Goal: Transaction & Acquisition: Obtain resource

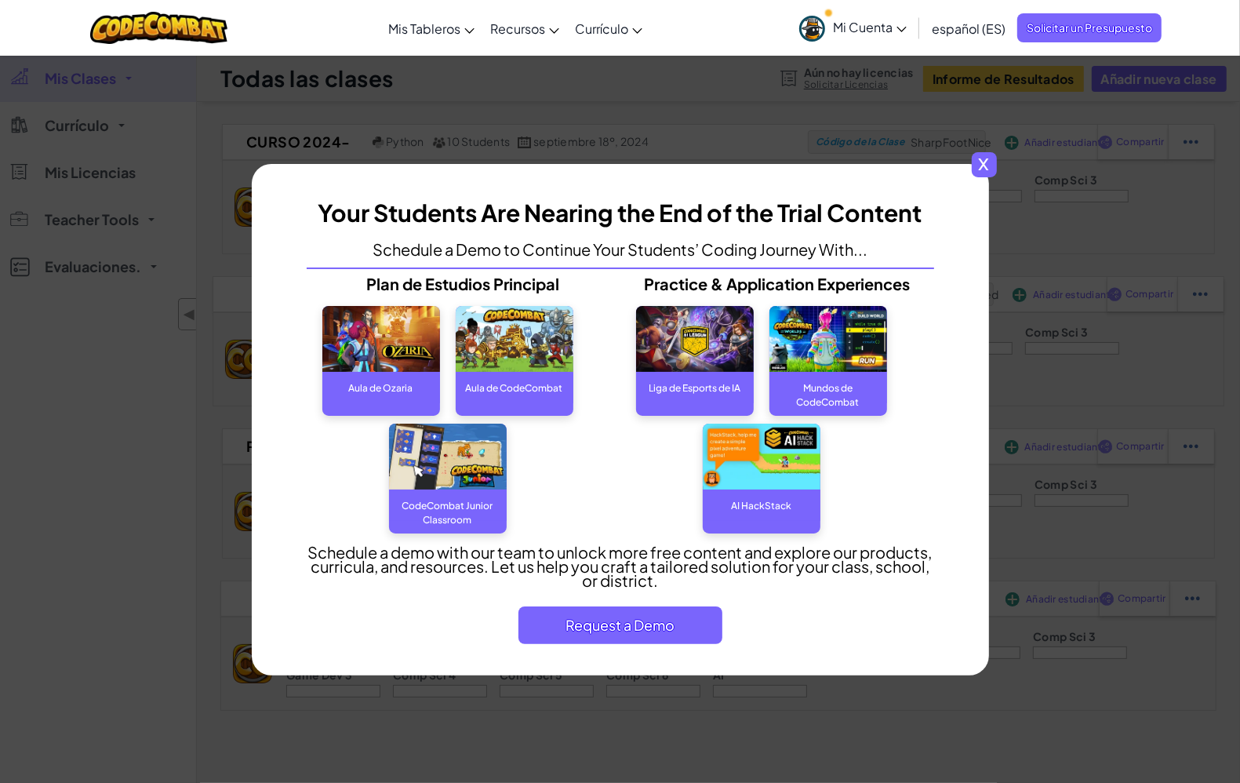
click at [991, 169] on span "x" at bounding box center [984, 164] width 25 height 25
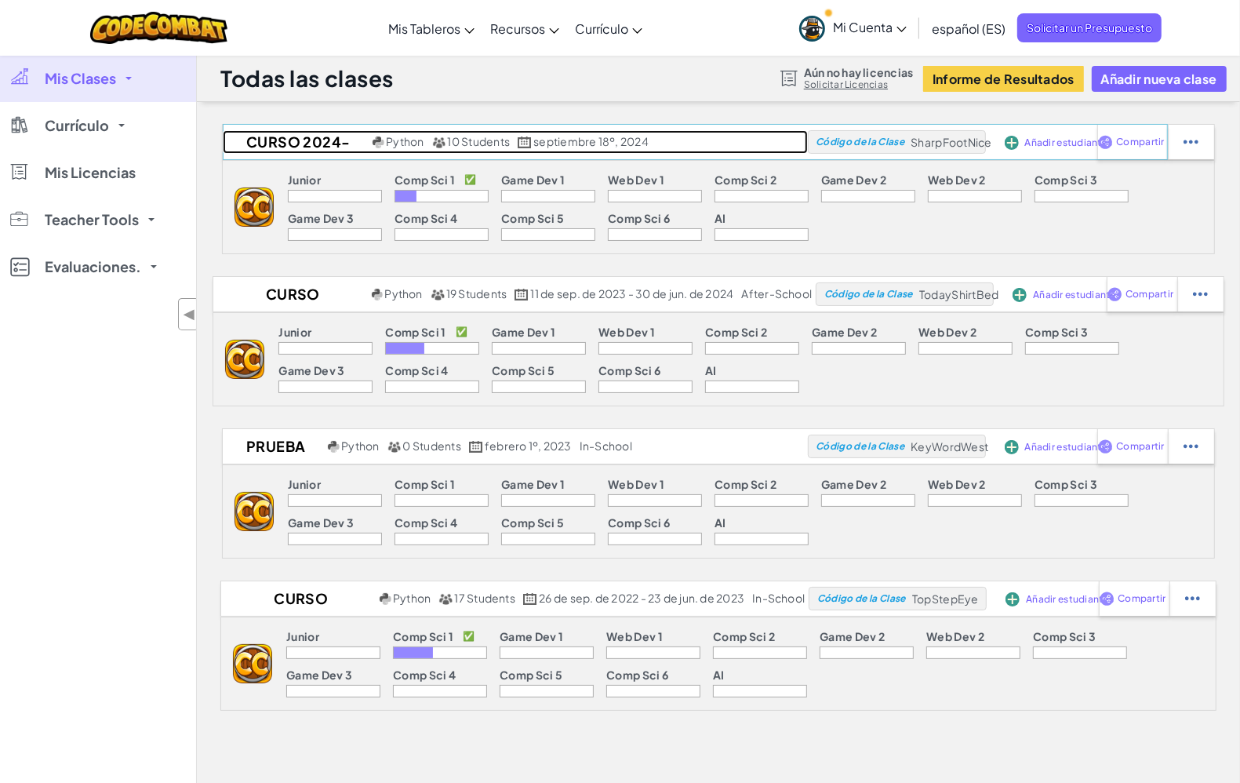
click at [475, 142] on span "10 Students" at bounding box center [479, 141] width 63 height 14
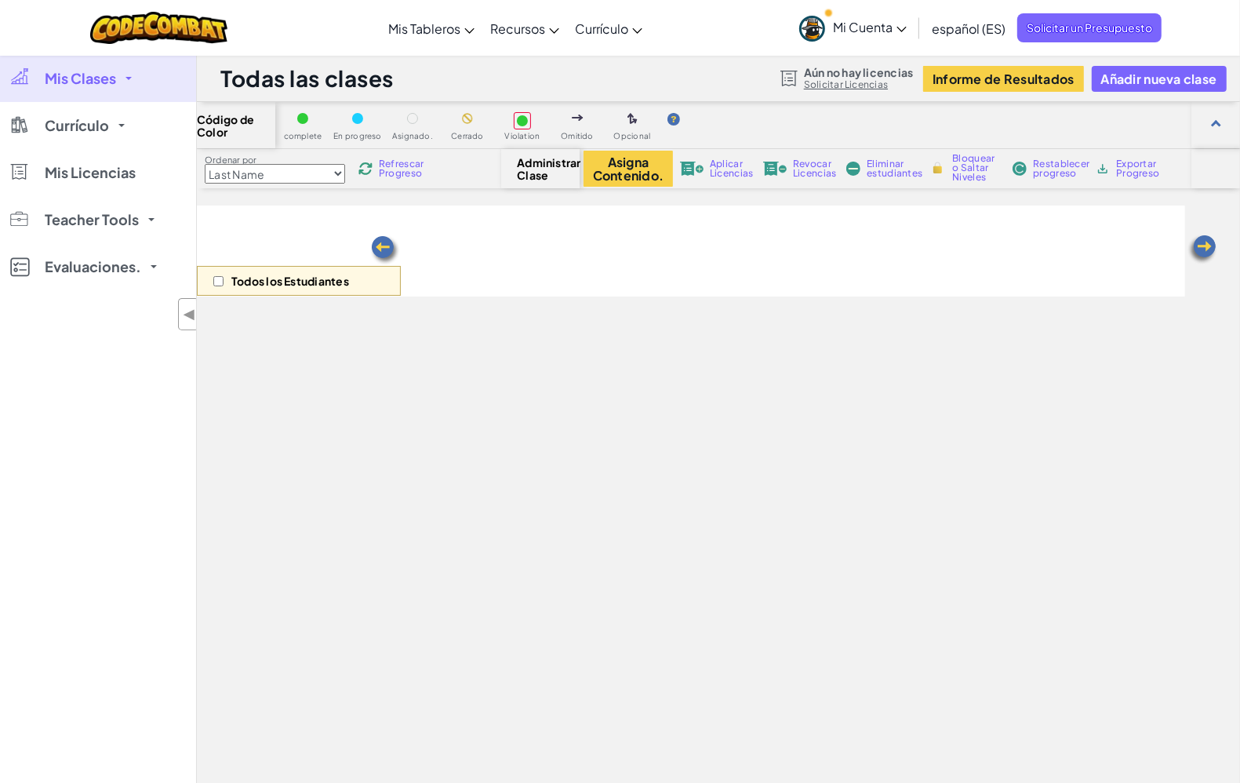
select select "560f1a9f22961295f9427742"
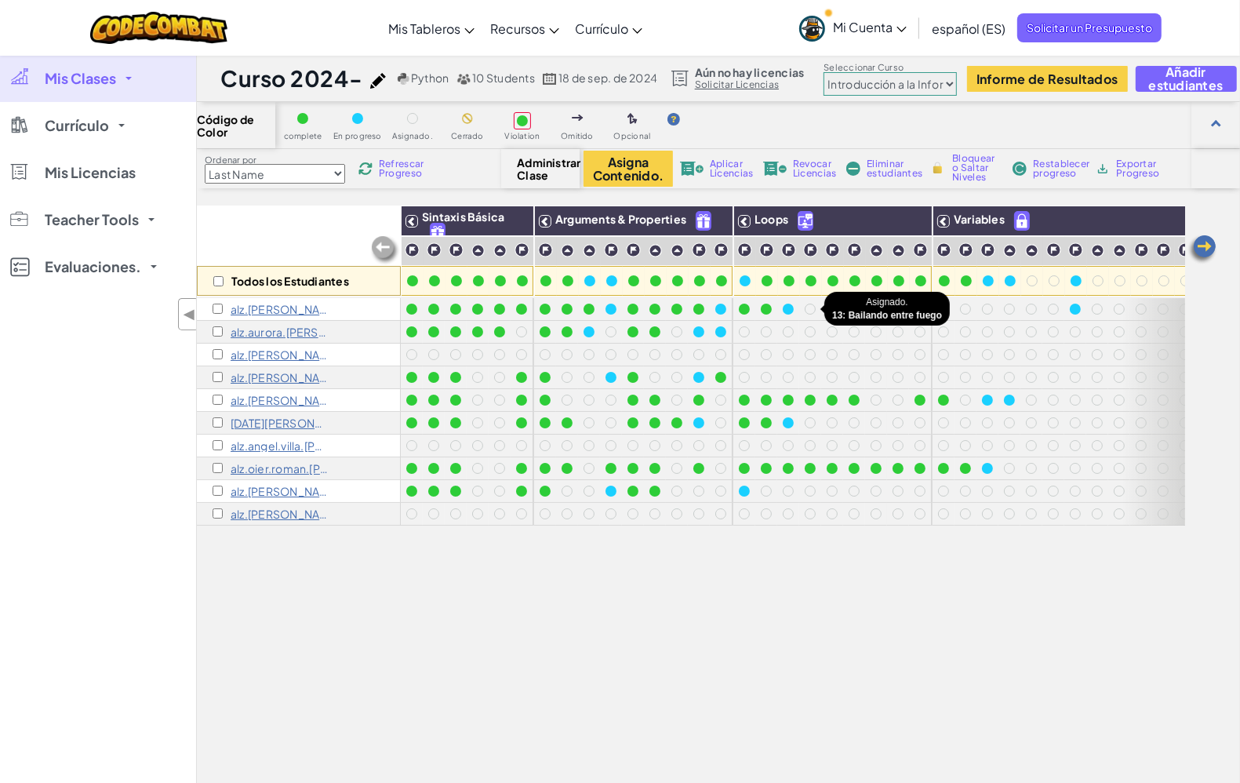
click at [809, 308] on div at bounding box center [810, 309] width 11 height 11
click at [1198, 245] on img at bounding box center [1202, 249] width 31 height 31
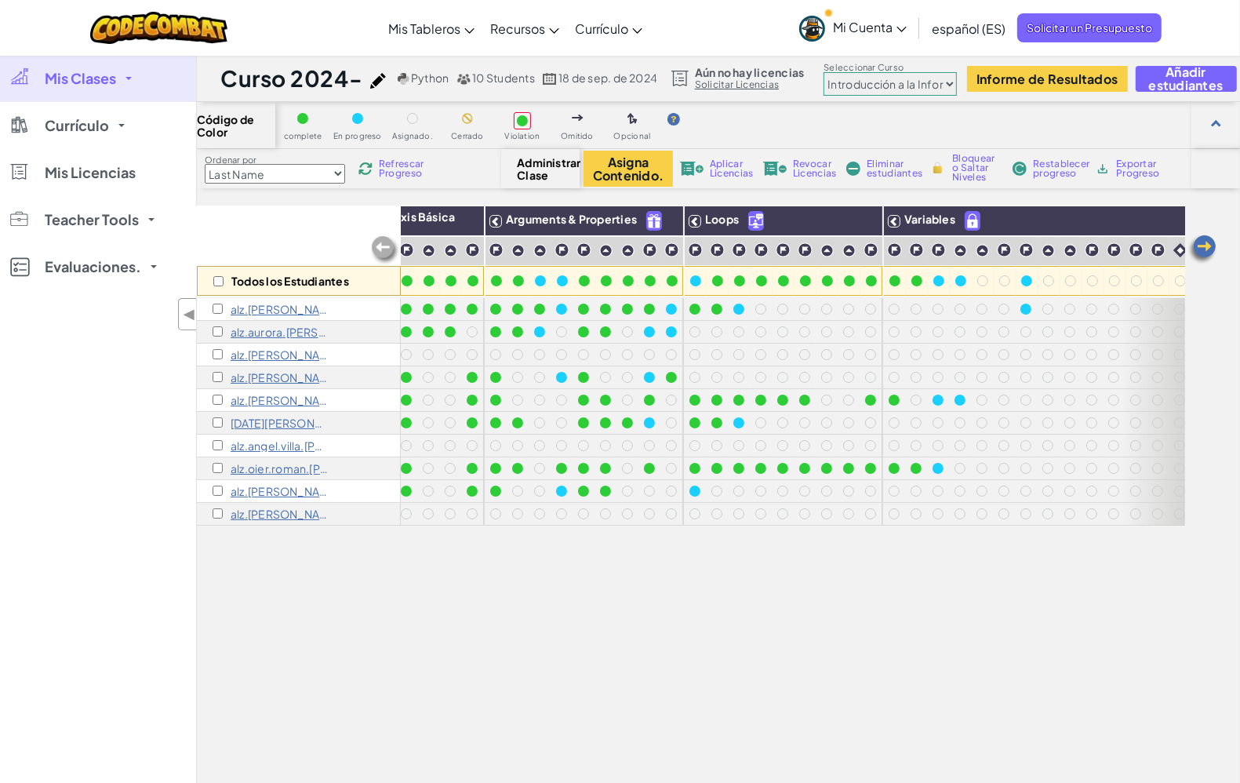
scroll to position [0, 72]
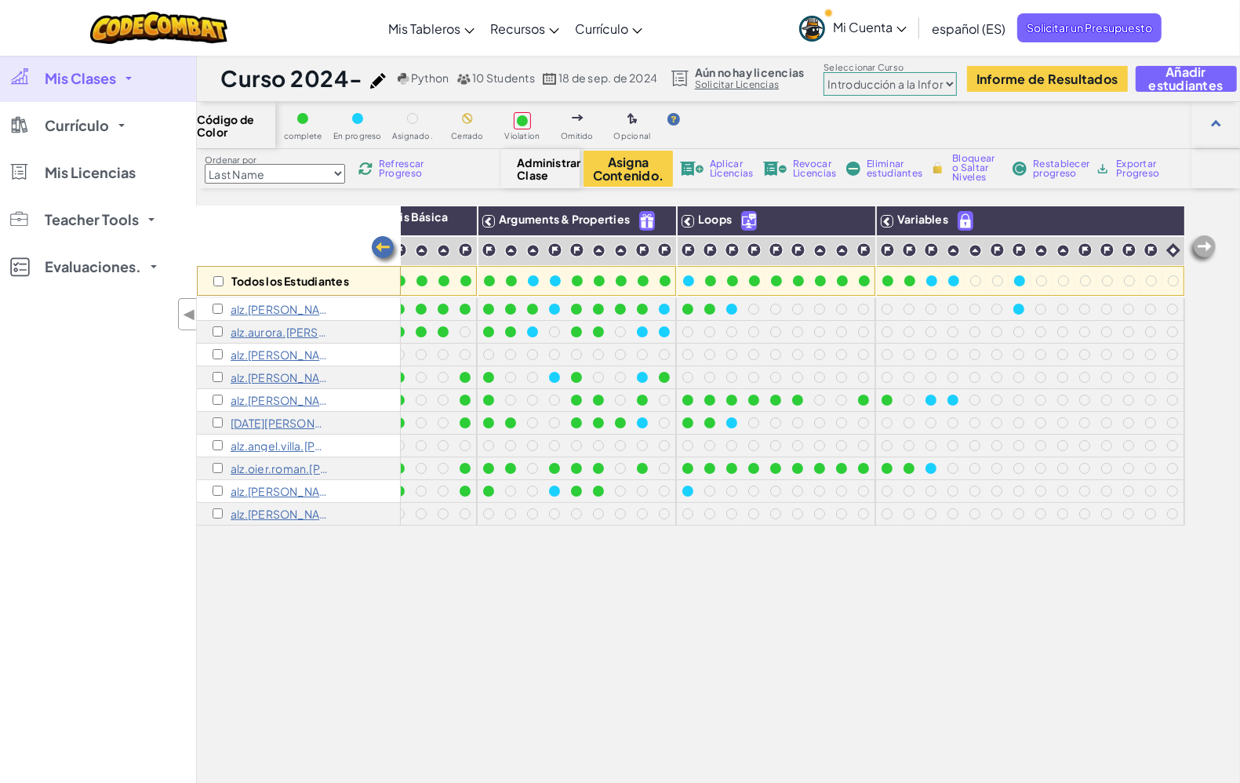
click at [389, 249] on img at bounding box center [385, 250] width 31 height 31
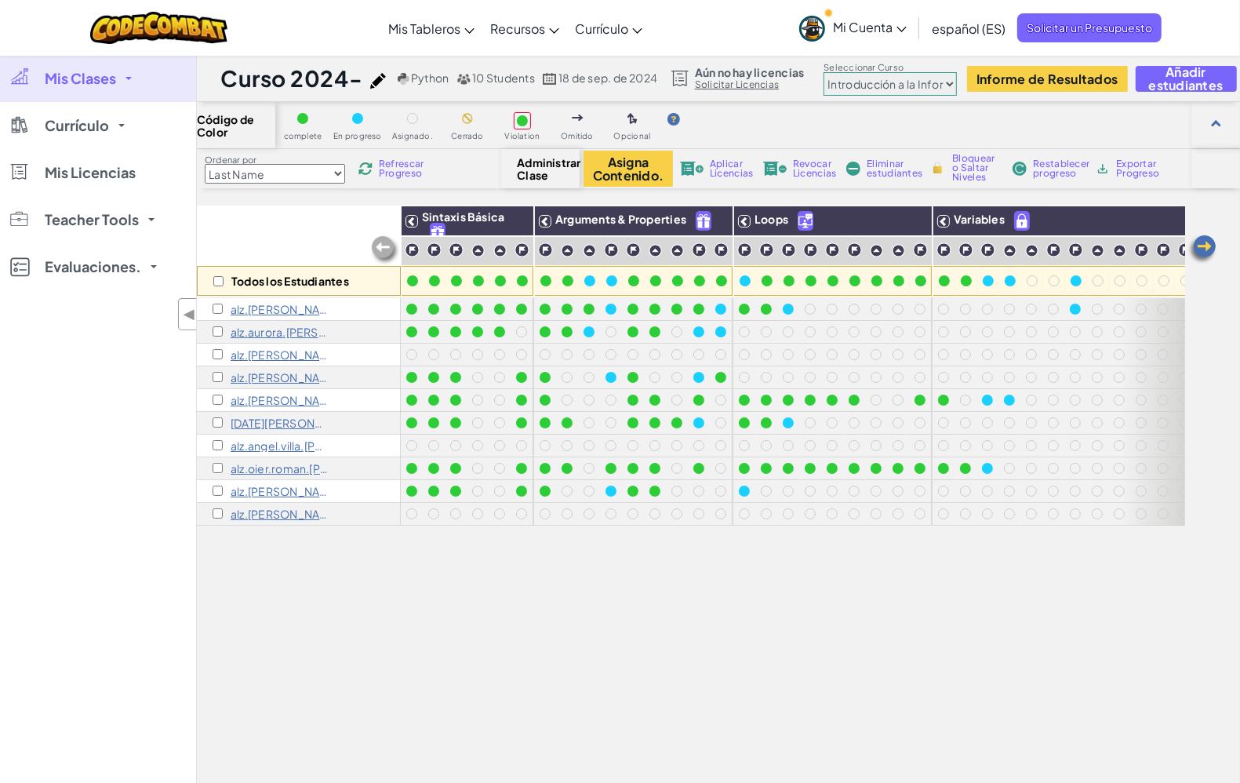
drag, startPoint x: 307, startPoint y: 304, endPoint x: 281, endPoint y: 306, distance: 26.0
click at [281, 306] on p "alz.[PERSON_NAME].[PERSON_NAME].[PERSON_NAME]" at bounding box center [280, 309] width 98 height 13
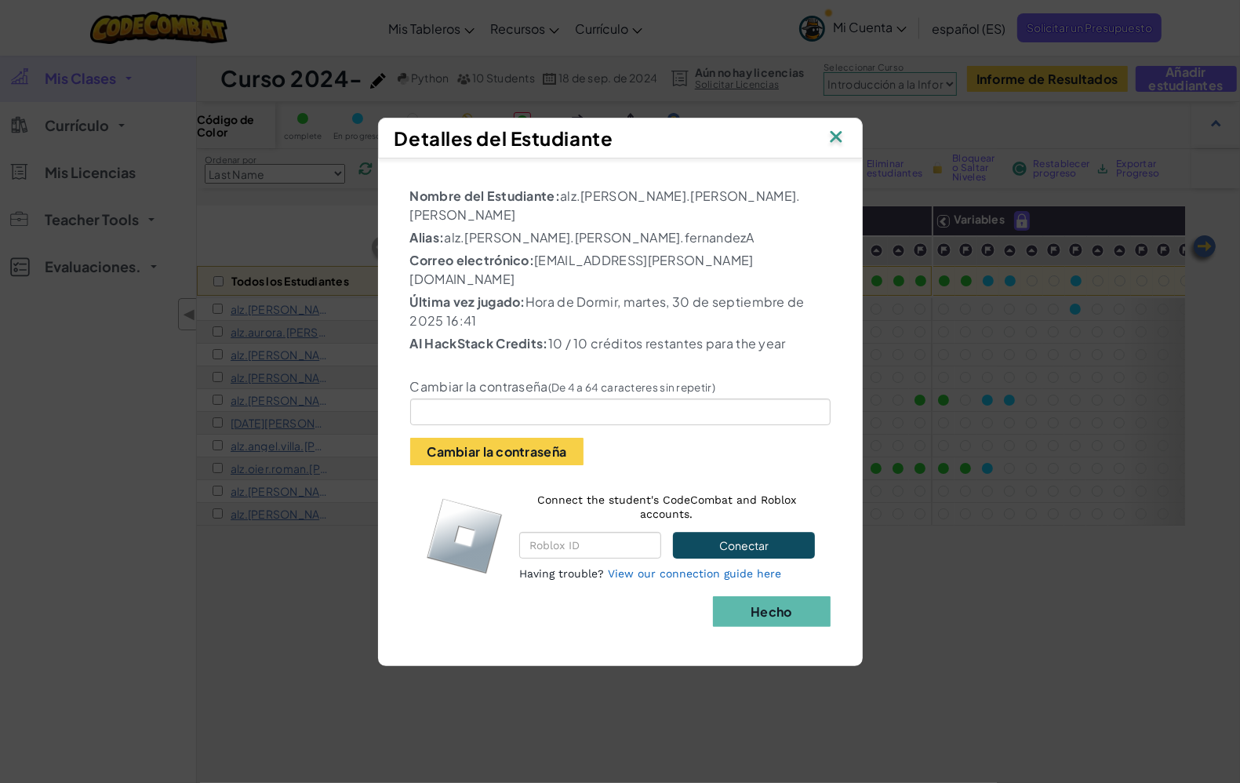
click at [846, 158] on div "Detalles del Estudiante" at bounding box center [620, 138] width 485 height 41
click at [836, 150] on img at bounding box center [836, 138] width 20 height 24
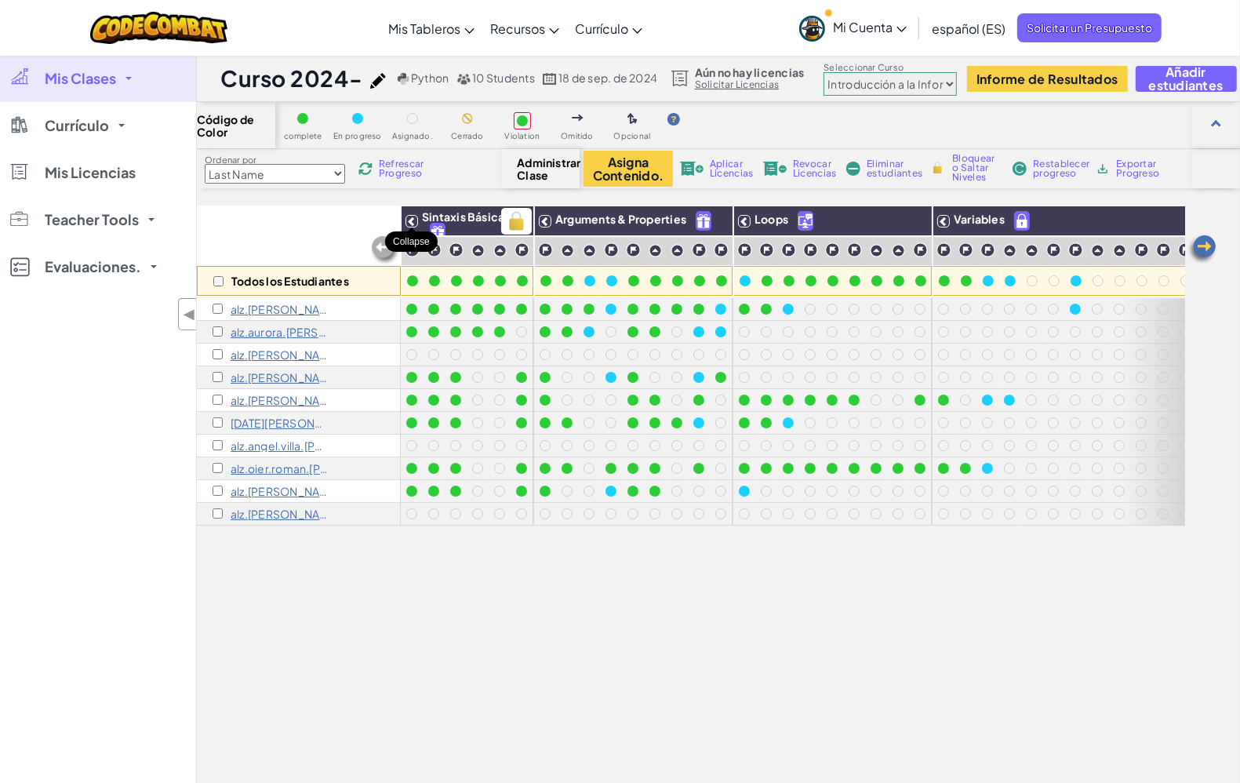
click at [413, 224] on icon at bounding box center [411, 221] width 11 height 11
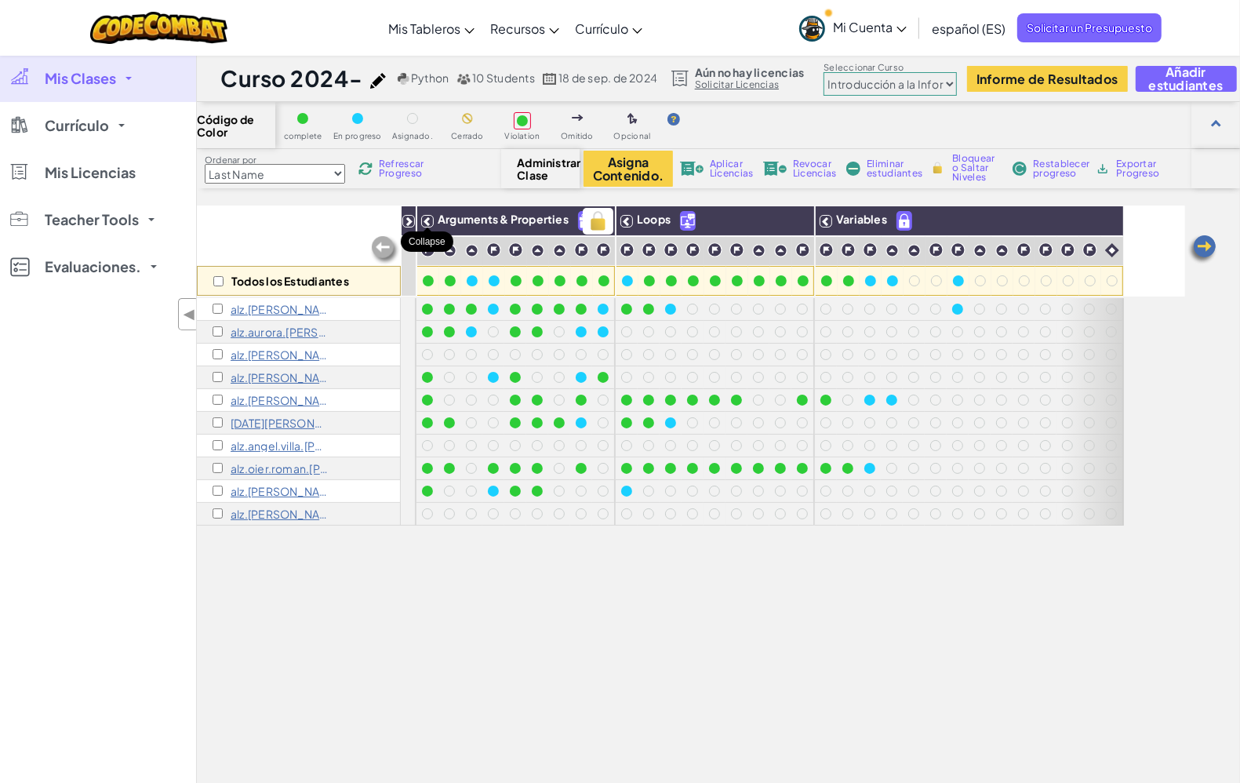
click at [424, 218] on icon at bounding box center [427, 221] width 11 height 11
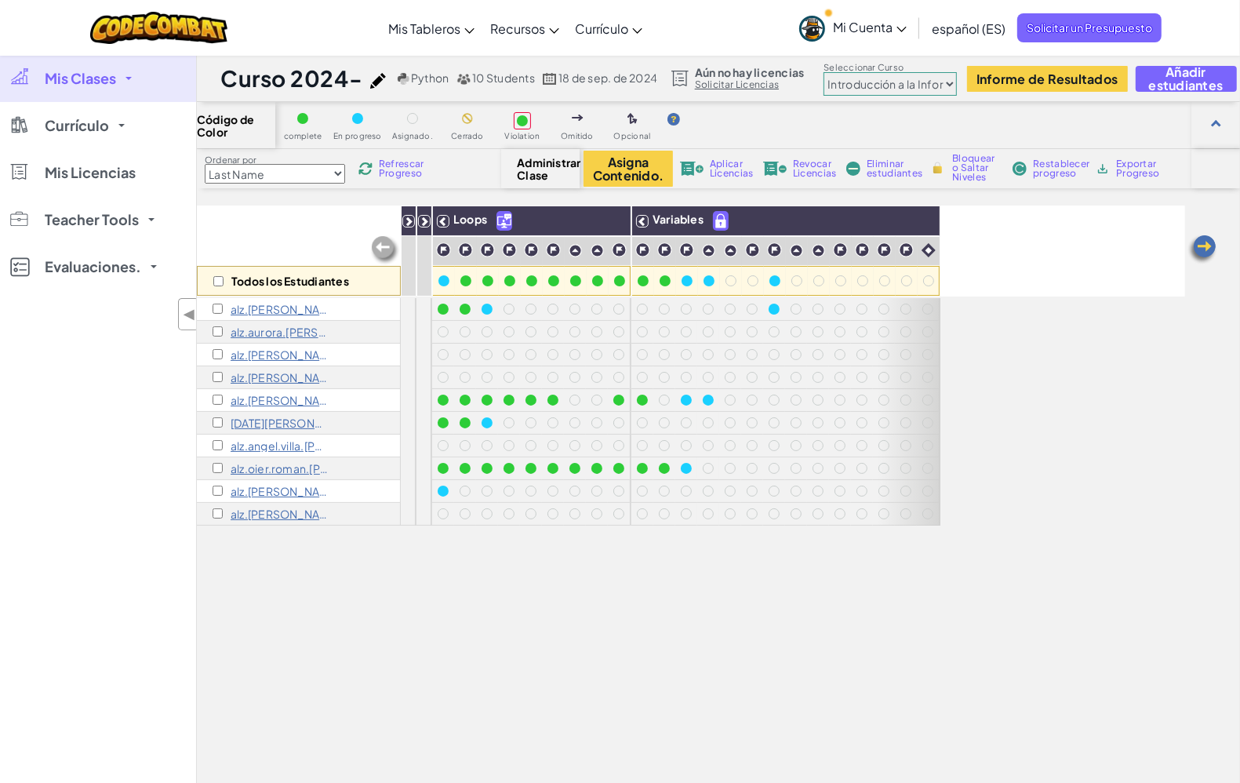
click at [416, 221] on div "Sintaxis Básica" at bounding box center [409, 251] width 16 height 91
click at [412, 221] on icon at bounding box center [408, 221] width 11 height 11
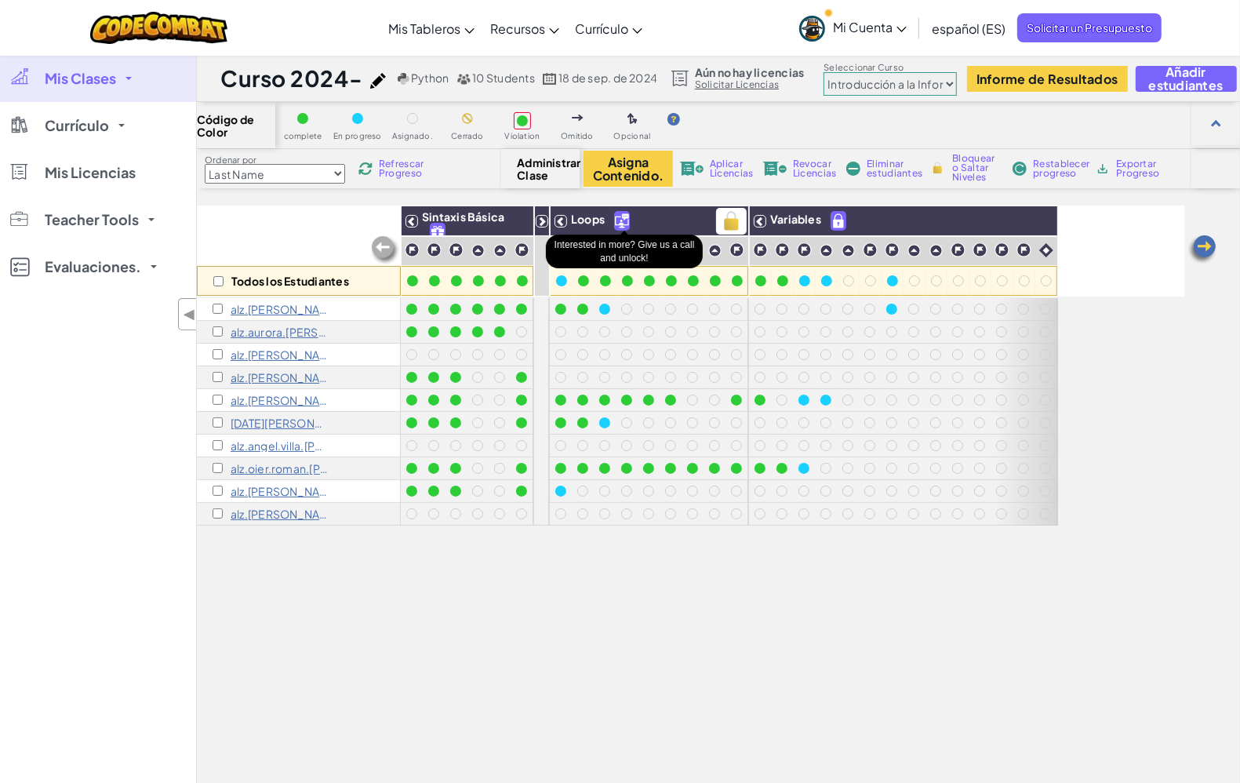
click at [624, 220] on img at bounding box center [622, 221] width 14 height 18
click at [738, 171] on span "Aplicar Licencias" at bounding box center [731, 168] width 43 height 19
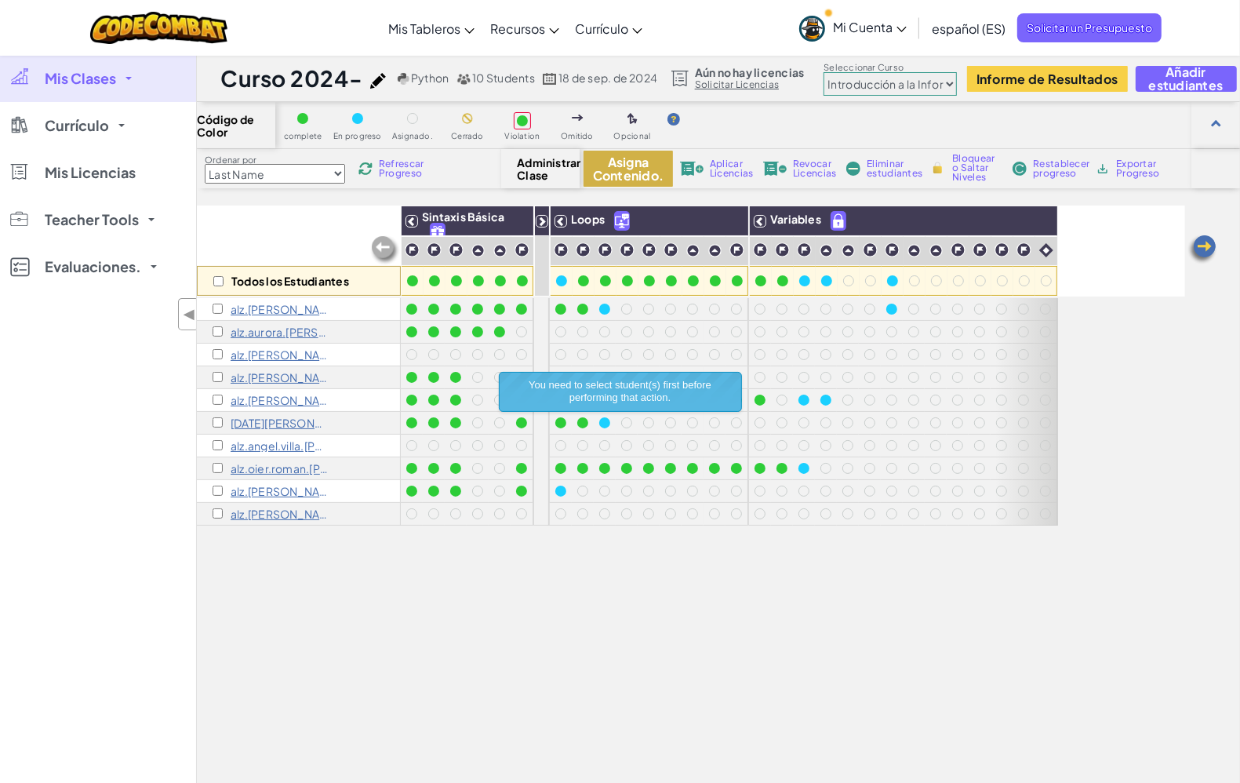
click at [633, 171] on button "Asigna Contenido." at bounding box center [629, 169] width 90 height 36
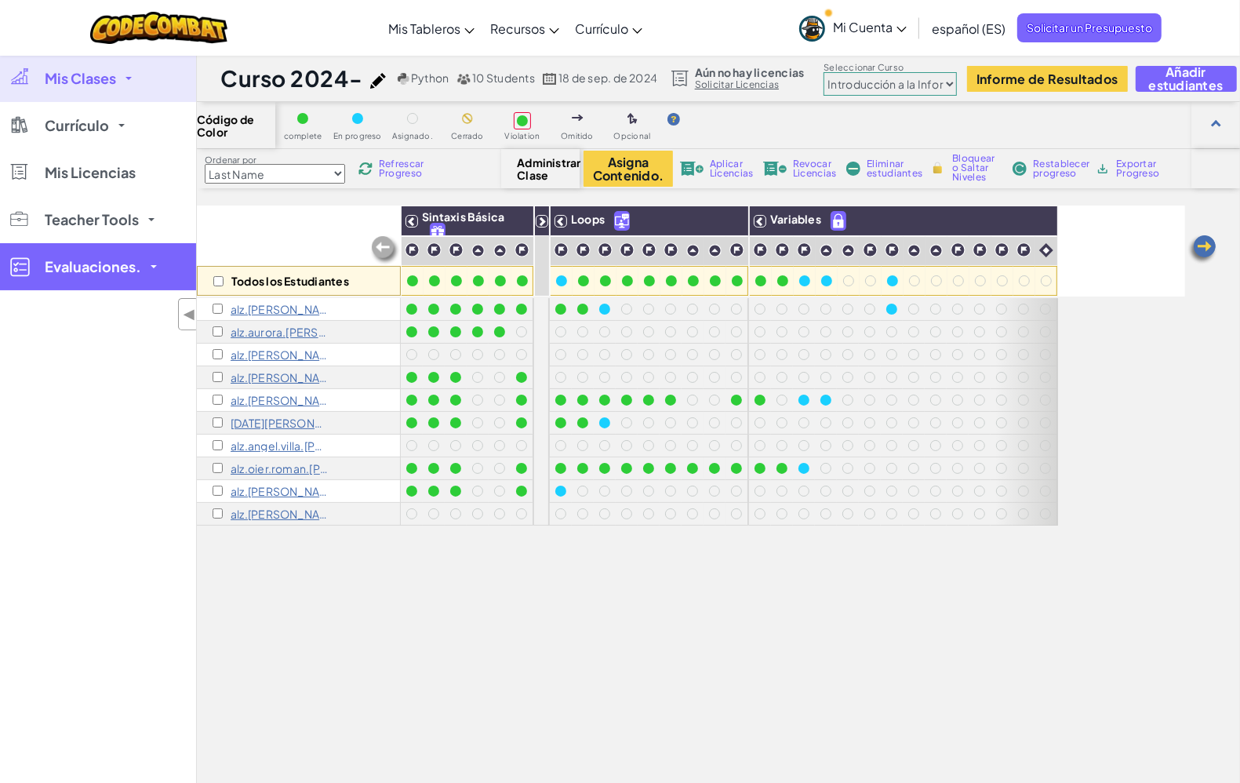
click at [153, 265] on span at bounding box center [154, 266] width 6 height 3
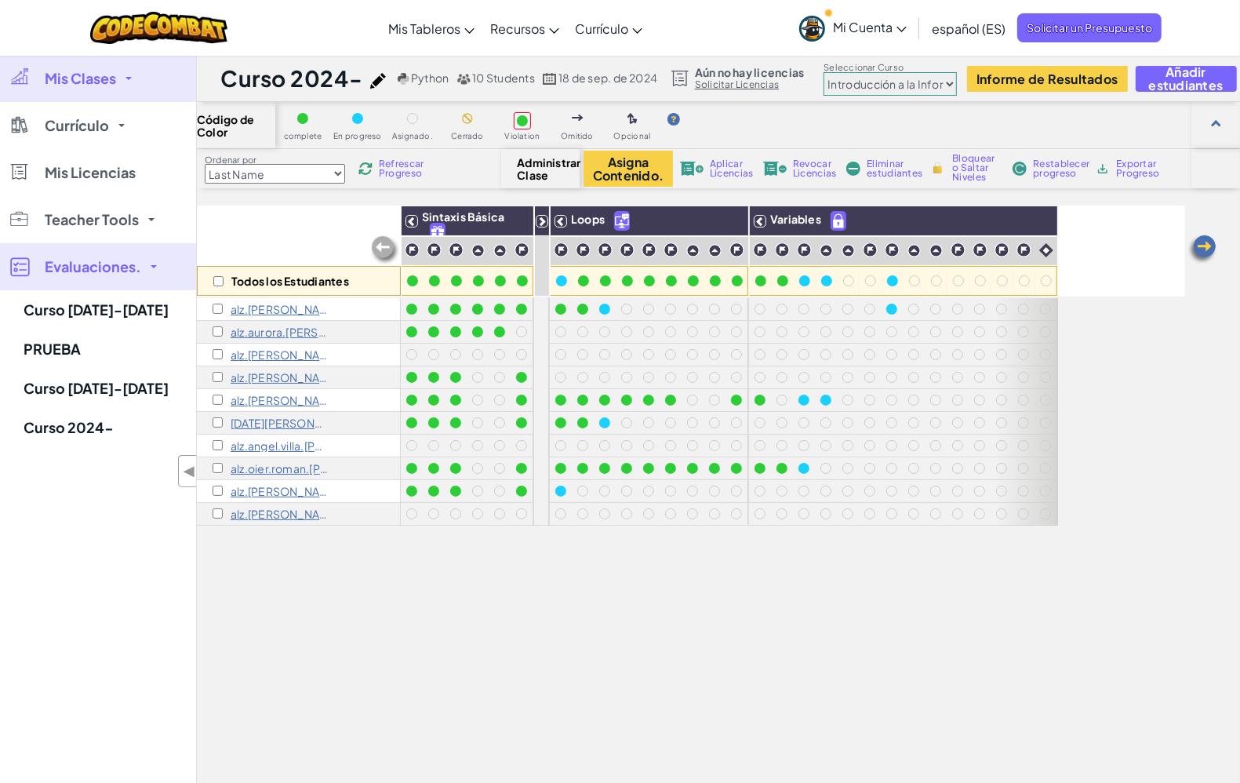
click at [153, 265] on span at bounding box center [154, 266] width 6 height 3
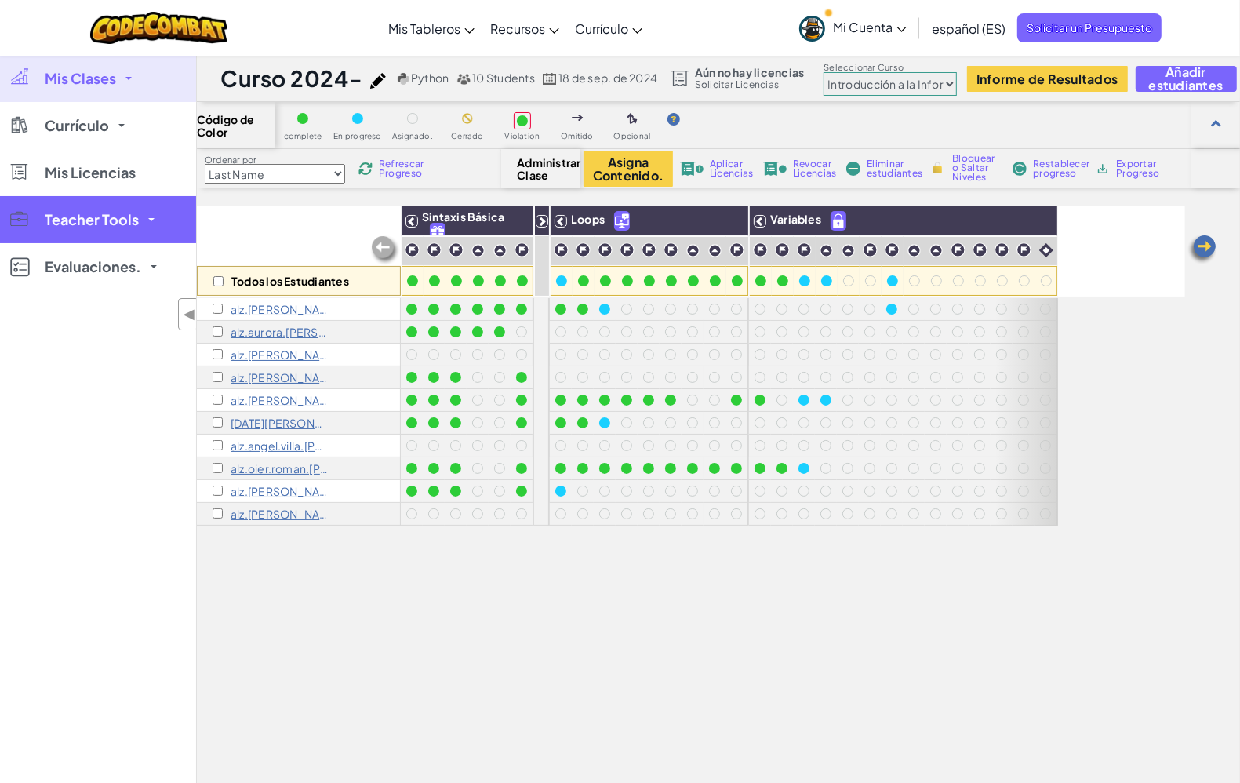
click at [151, 232] on link "Teacher Tools" at bounding box center [98, 219] width 196 height 47
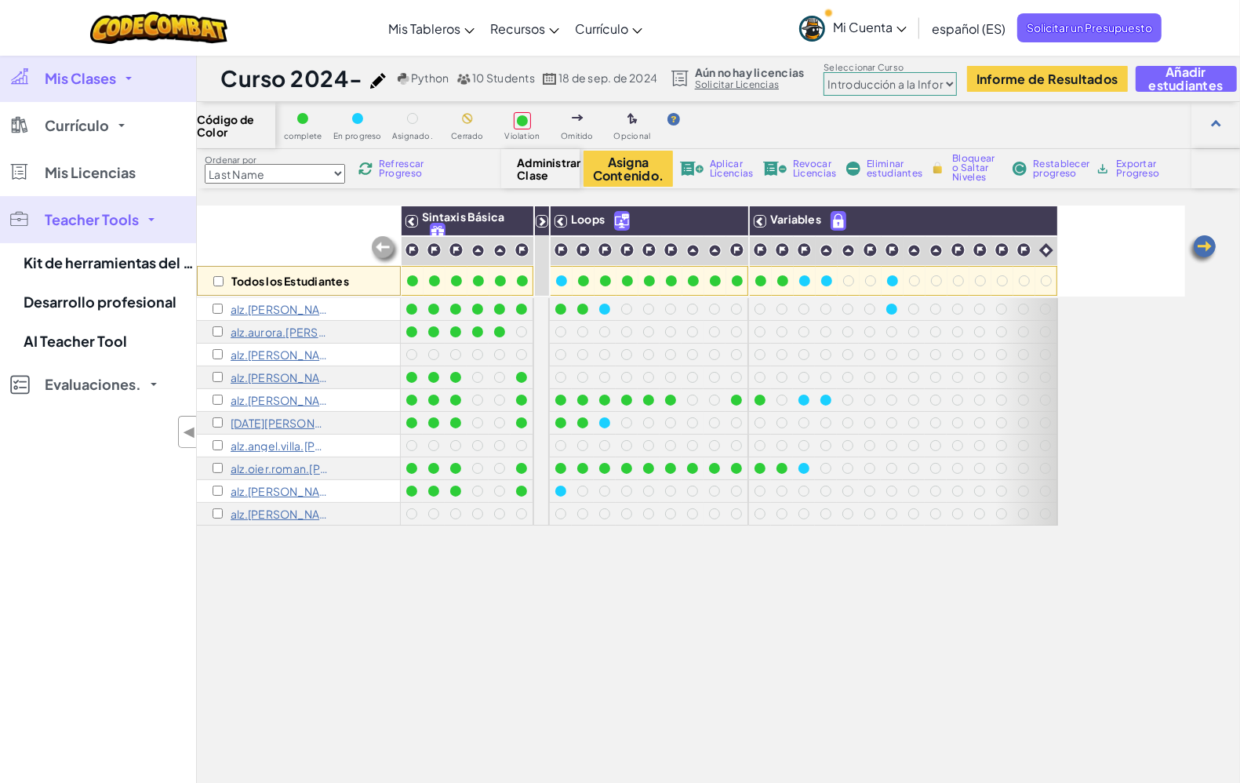
click at [151, 232] on link "Teacher Tools" at bounding box center [98, 219] width 196 height 47
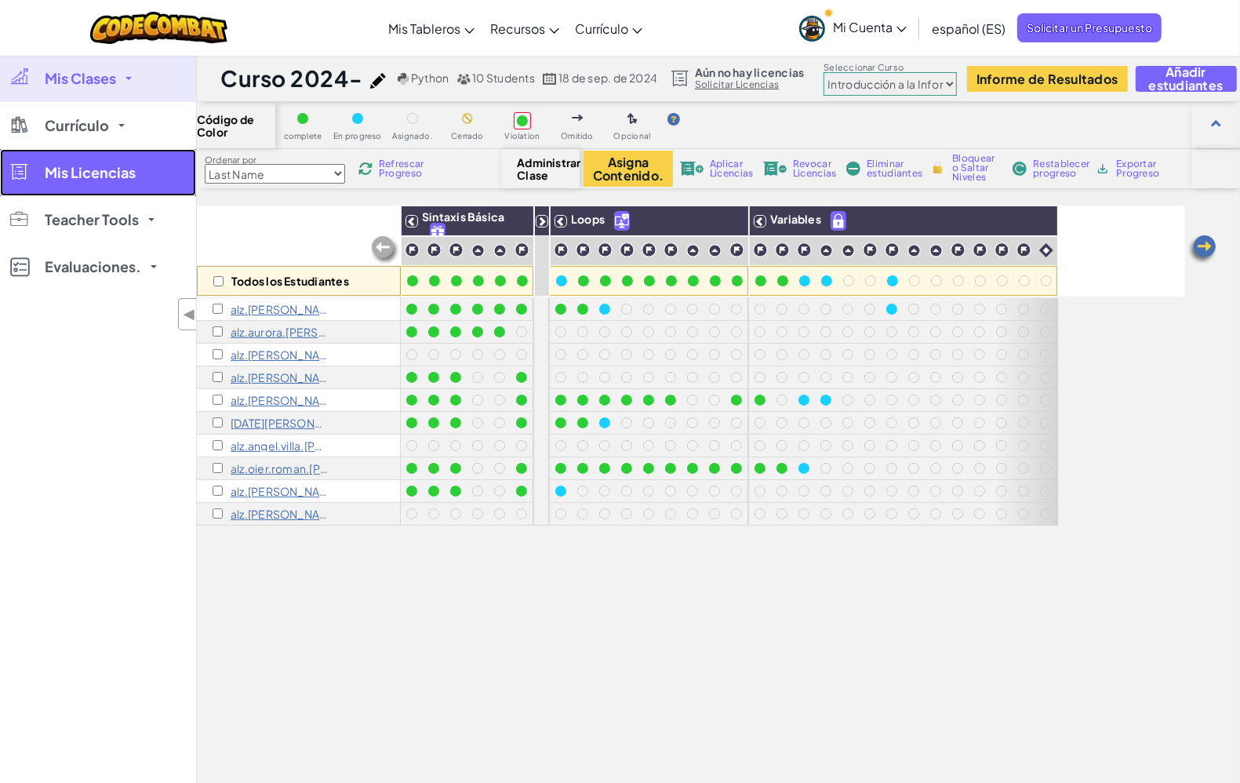
click at [120, 185] on link "Mis Licencias" at bounding box center [98, 172] width 196 height 47
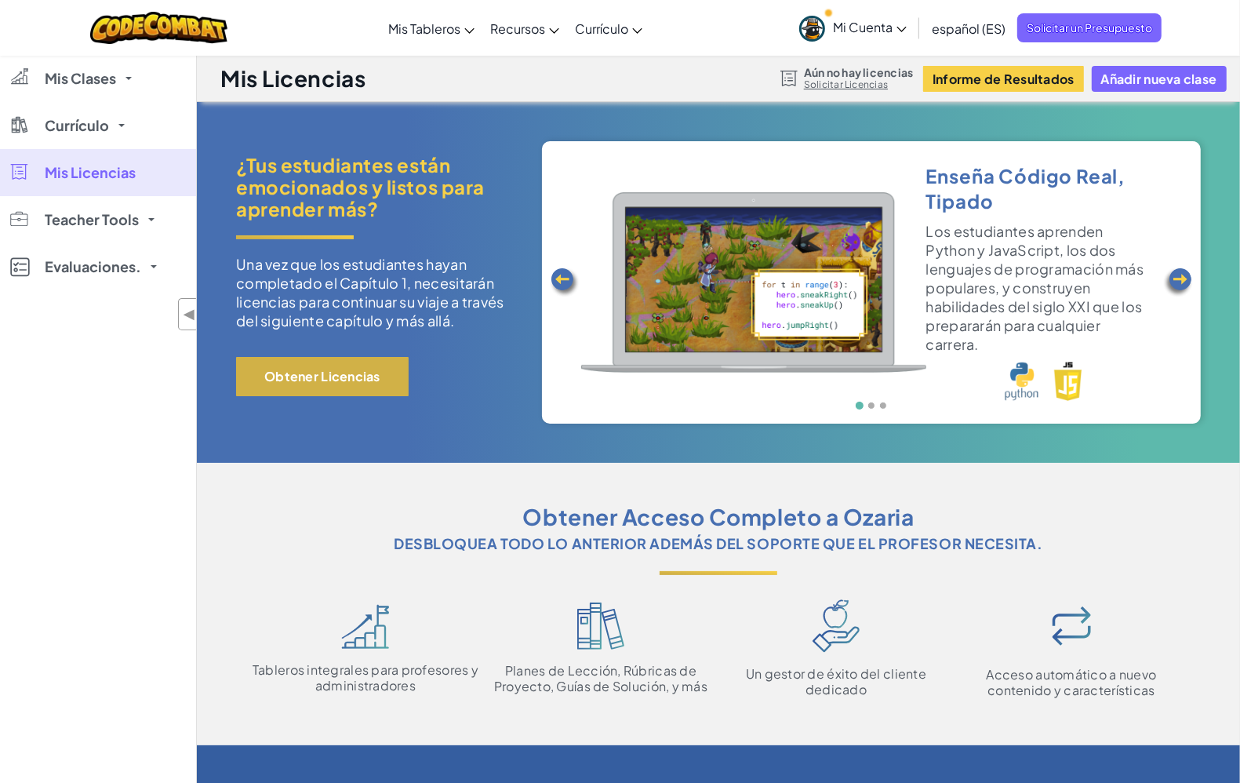
click at [334, 359] on button "Obtener Licencias" at bounding box center [322, 376] width 173 height 39
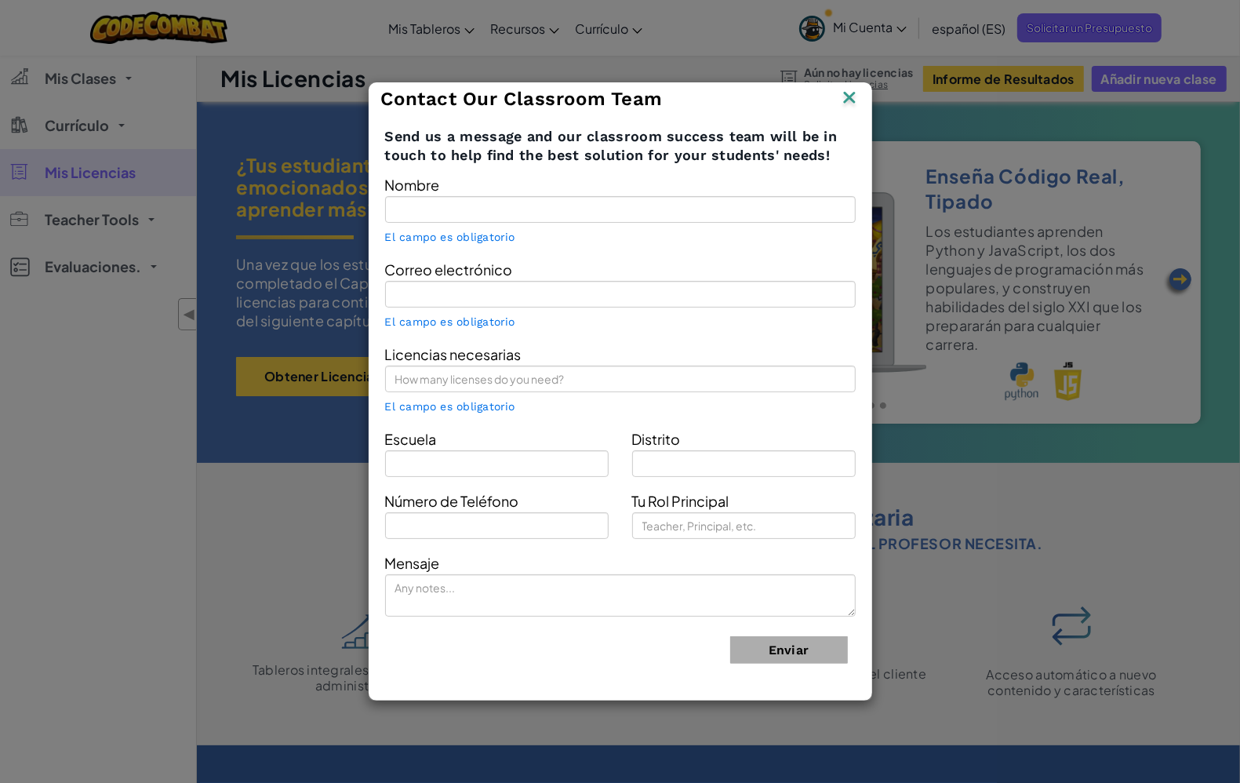
type input "Alzago ENT"
type input "[EMAIL_ADDRESS][DOMAIN_NAME]"
type input "Alzago"
type input "Aurora East Usd 131"
type input "Technology coordinator"
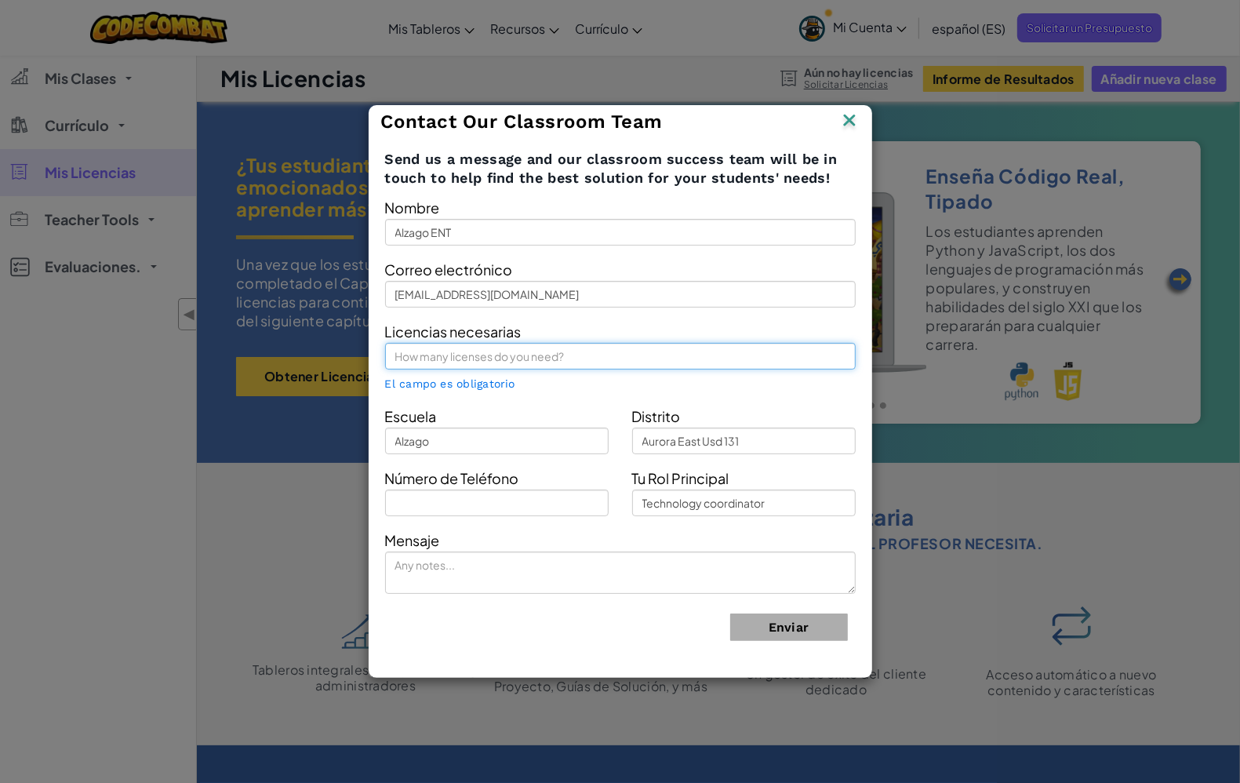
click at [531, 348] on input "text" at bounding box center [620, 356] width 471 height 27
click at [841, 114] on img at bounding box center [849, 122] width 20 height 24
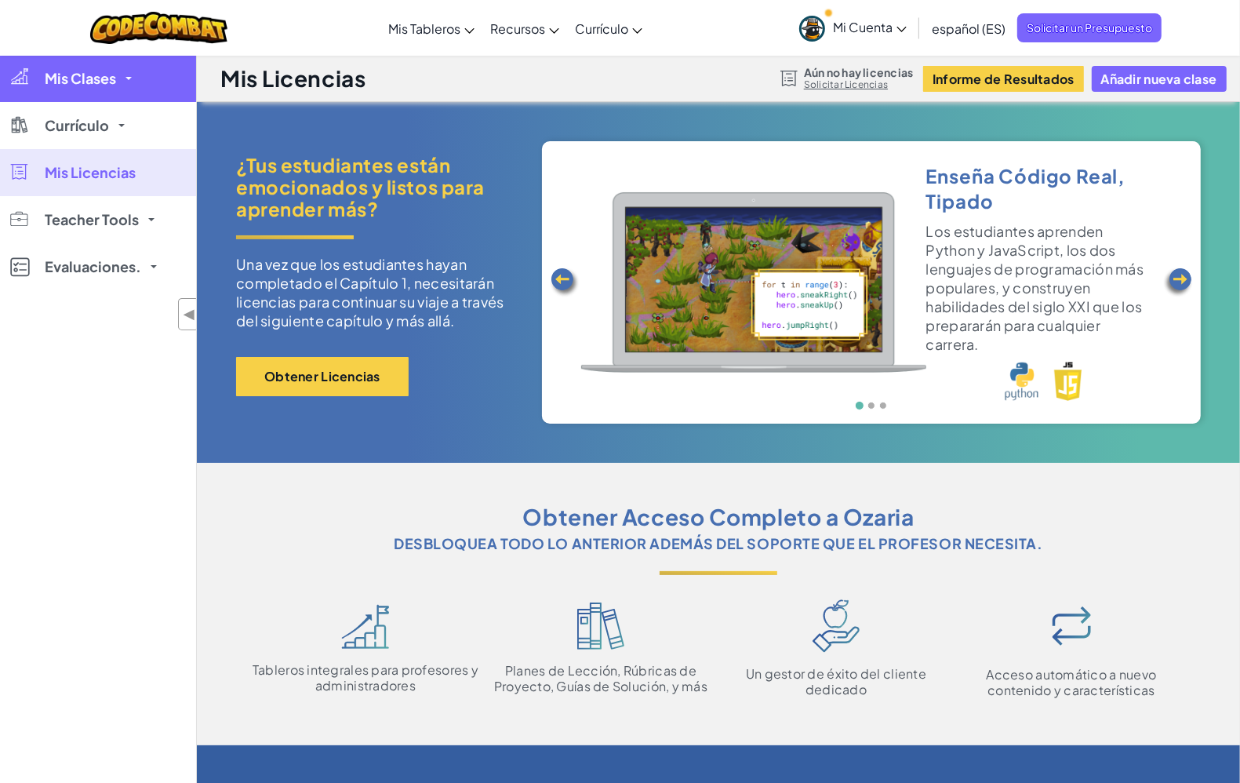
click at [129, 79] on span at bounding box center [129, 78] width 6 height 3
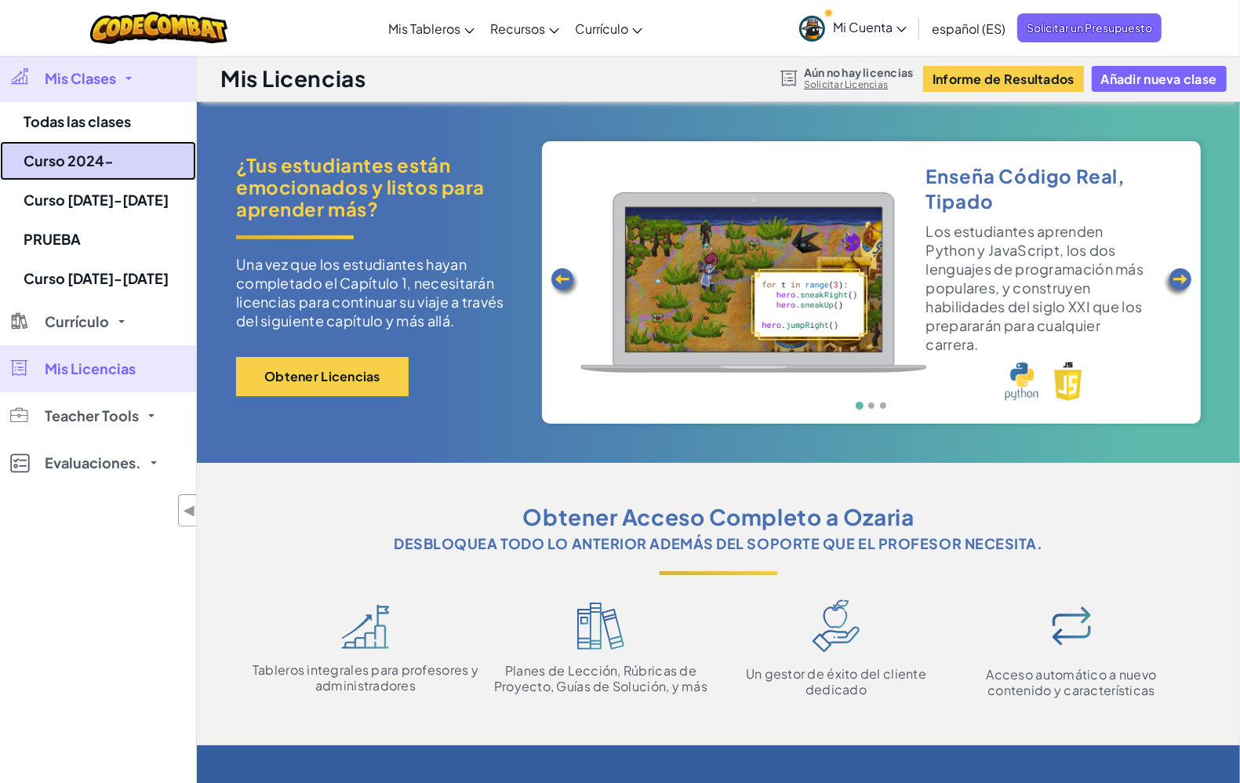
click at [96, 159] on link "Curso 2024-" at bounding box center [98, 160] width 196 height 39
select select "560f1a9f22961295f9427742"
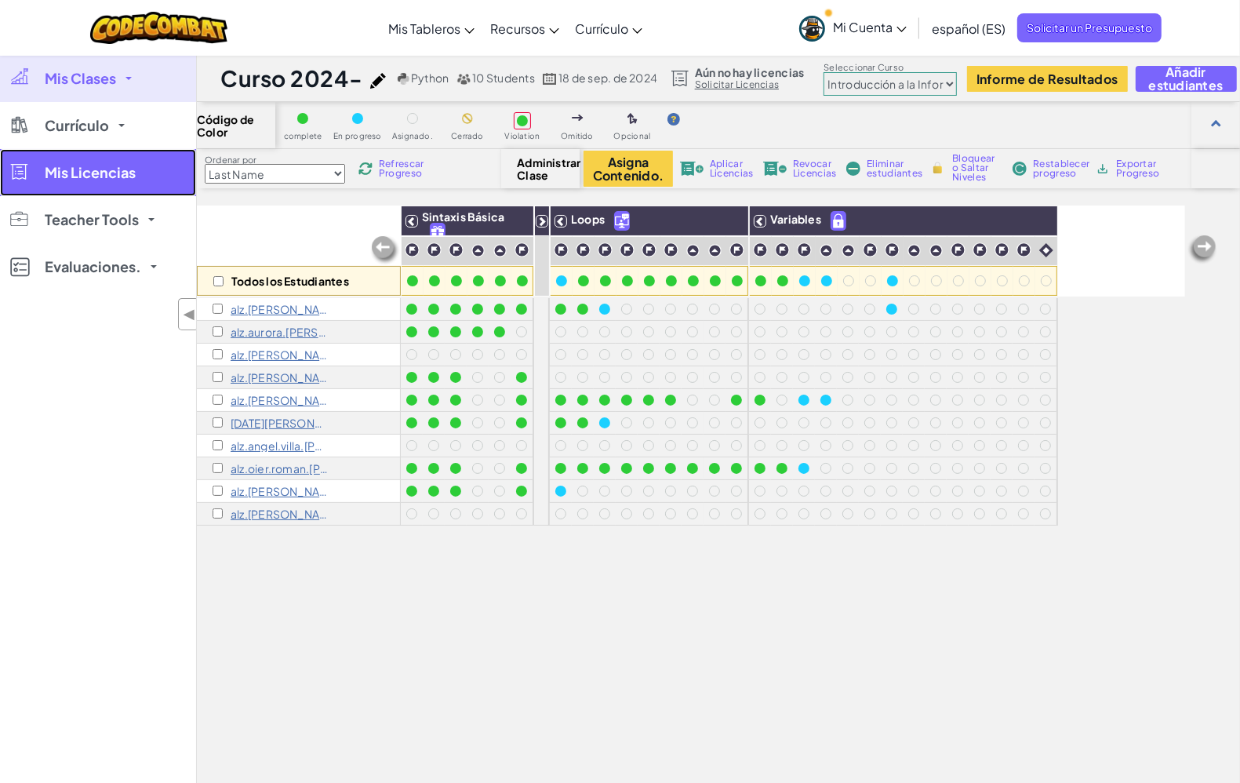
click at [131, 190] on link "Mis Licencias" at bounding box center [98, 172] width 196 height 47
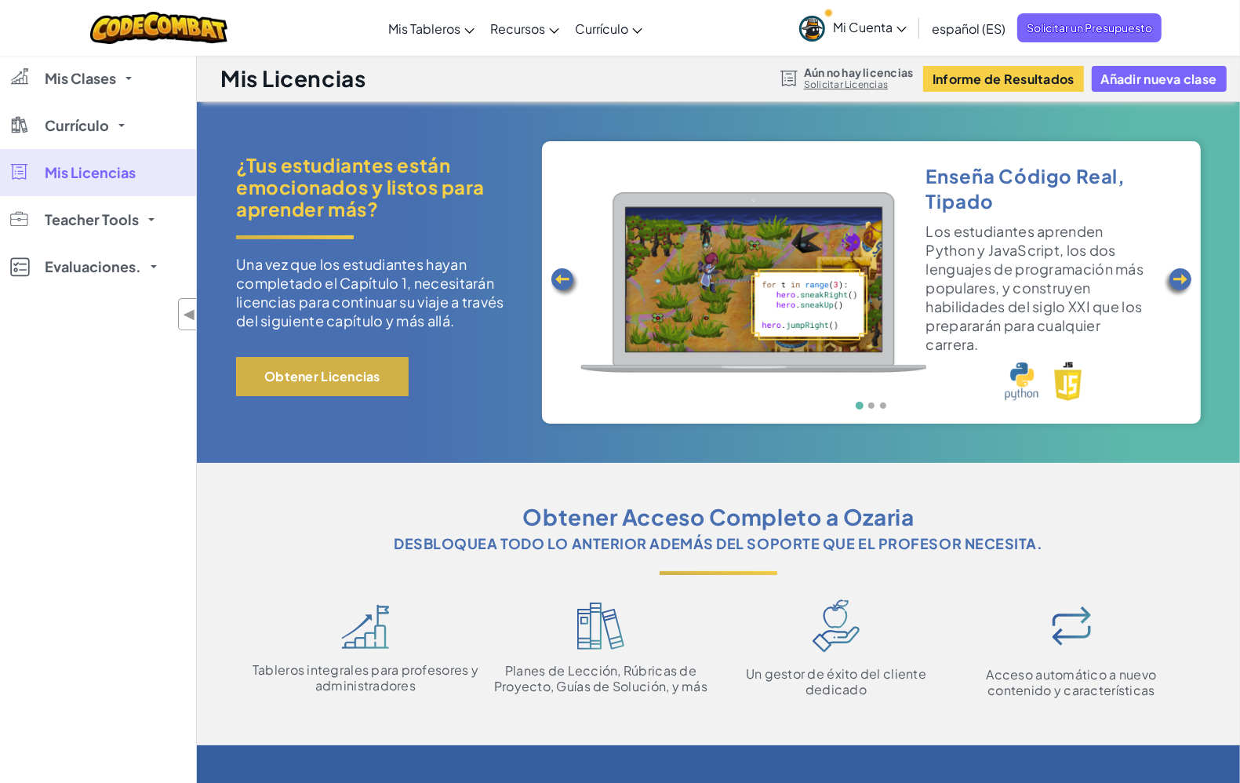
click at [310, 373] on button "Obtener Licencias" at bounding box center [322, 376] width 173 height 39
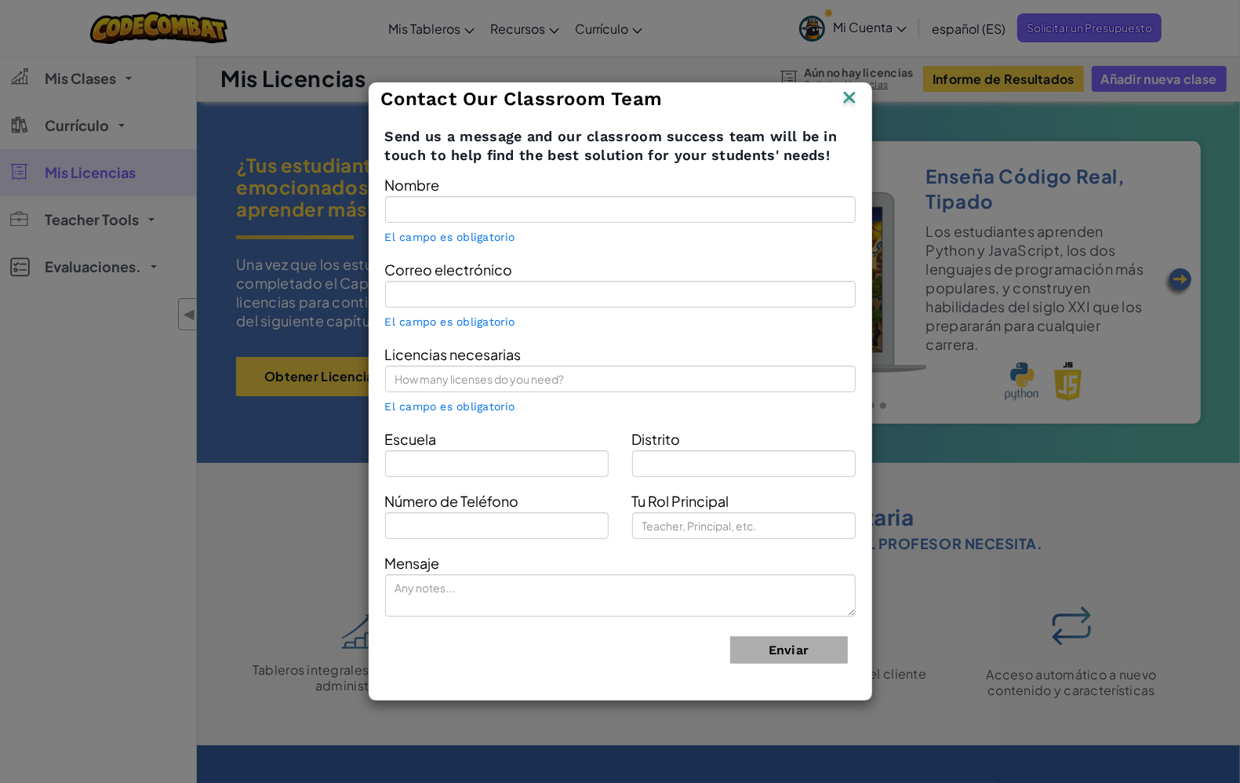
type input "Alzago ENT"
type input "[EMAIL_ADDRESS][DOMAIN_NAME]"
type input "Alzago"
type input "Aurora East Usd 131"
type input "Technology coordinator"
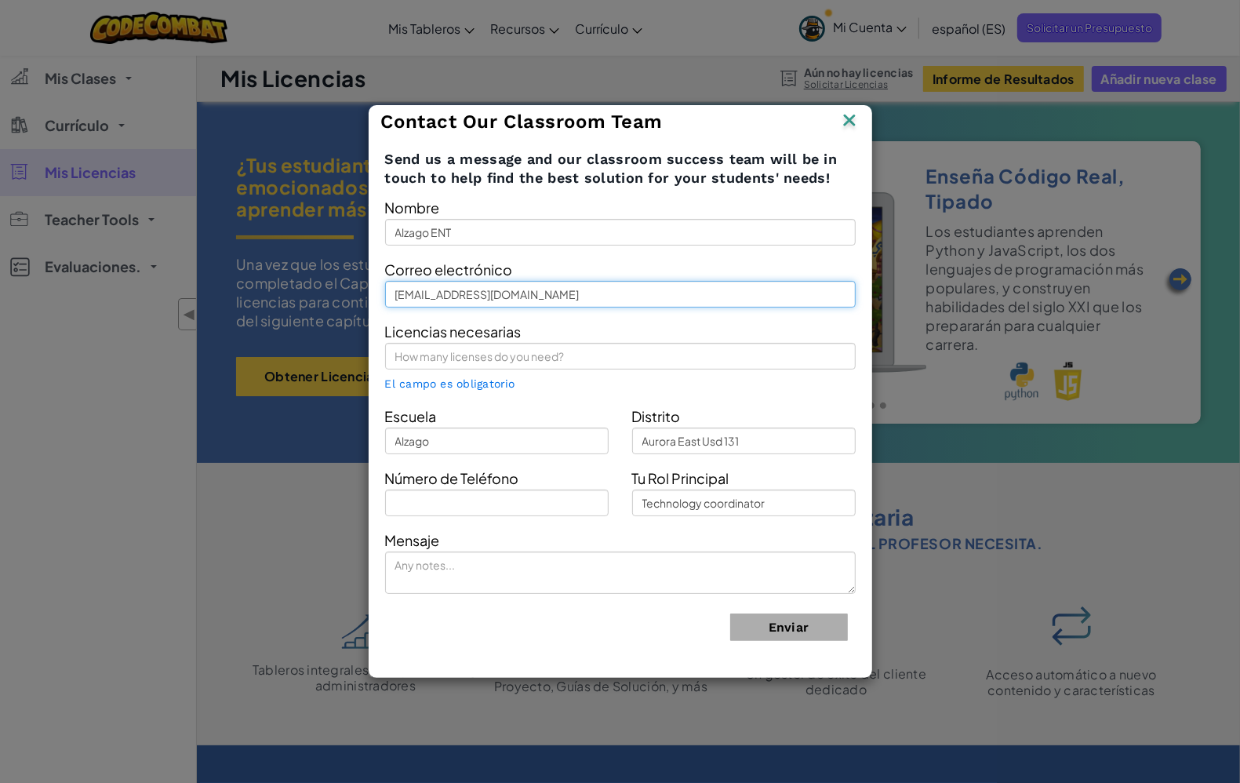
click at [516, 292] on input "[EMAIL_ADDRESS][DOMAIN_NAME]" at bounding box center [620, 294] width 471 height 27
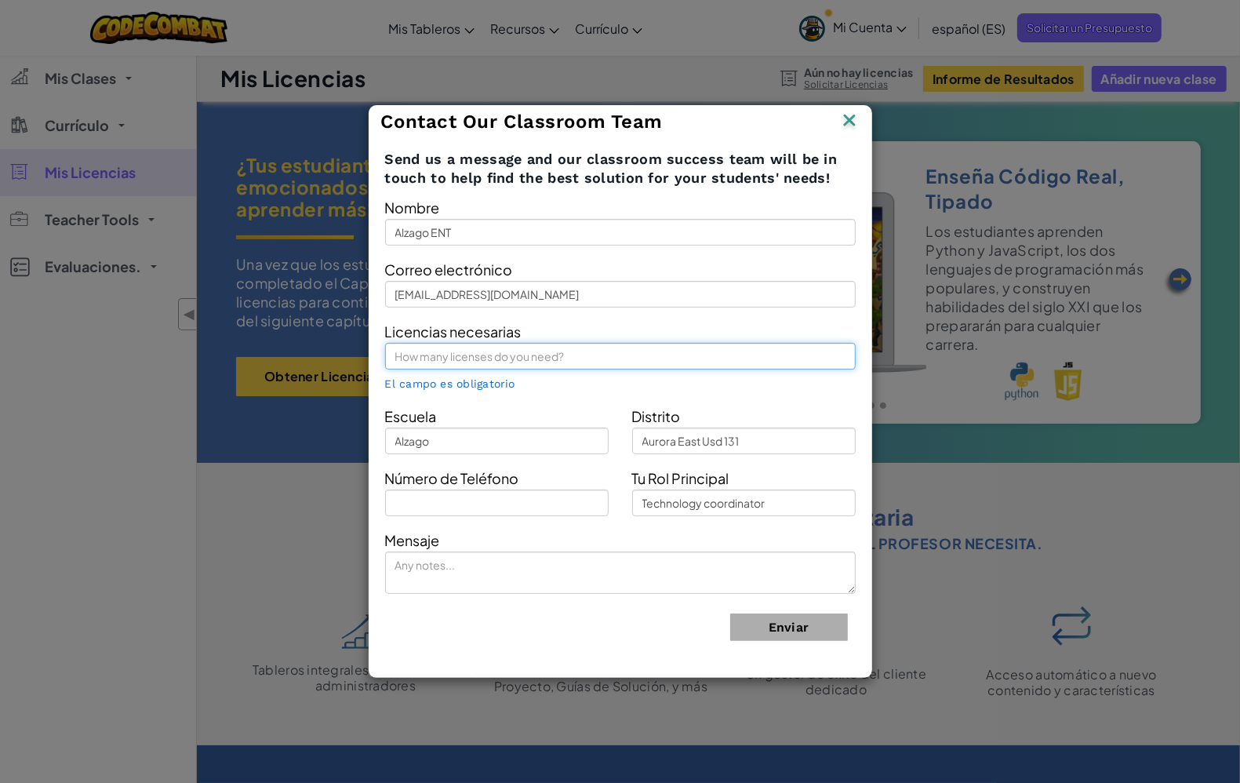
click at [516, 350] on input "text" at bounding box center [620, 356] width 471 height 27
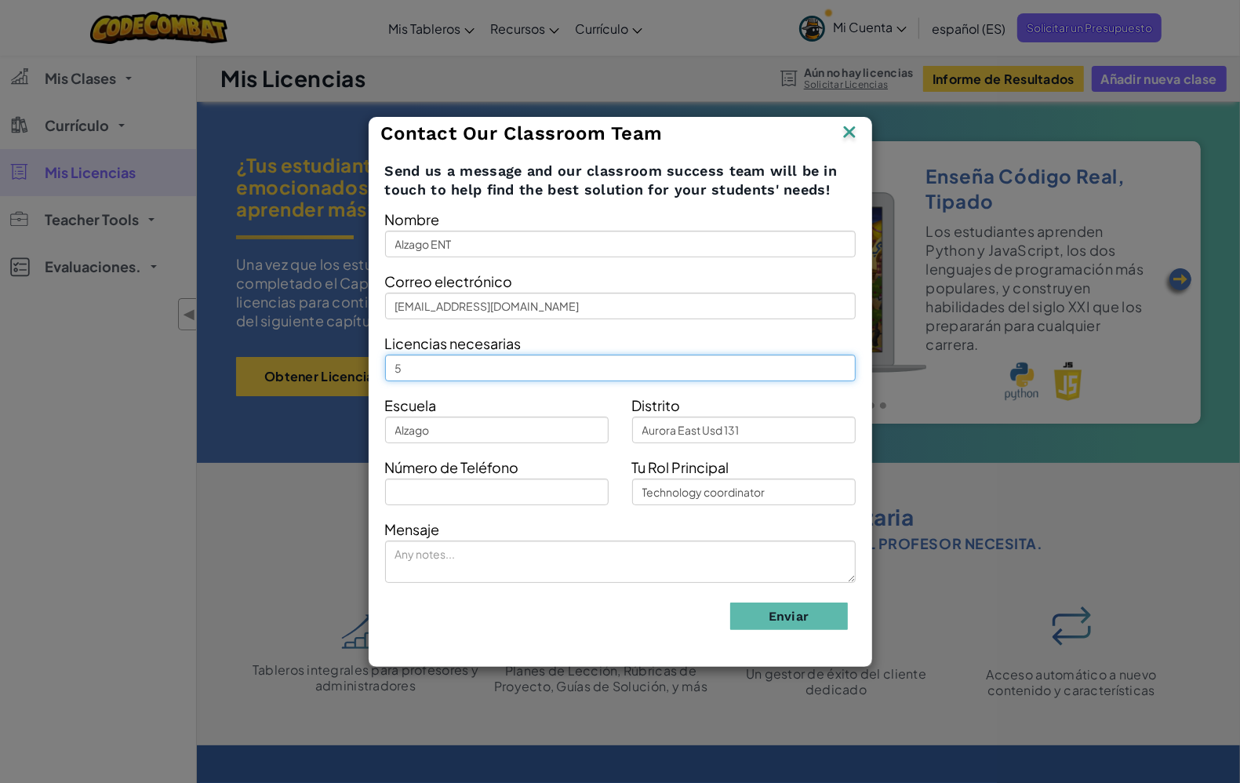
type input "5"
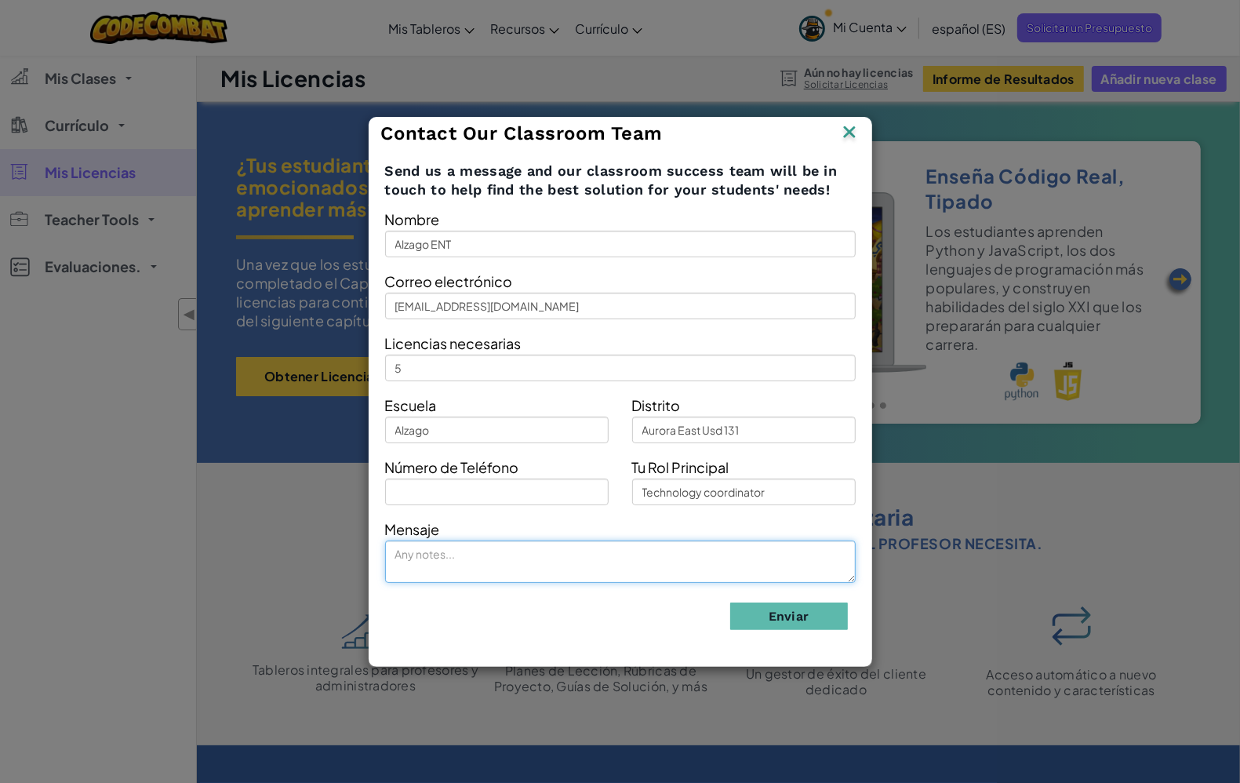
click at [692, 561] on textarea at bounding box center [620, 562] width 471 height 42
click at [769, 616] on button "Enviar" at bounding box center [789, 616] width 118 height 27
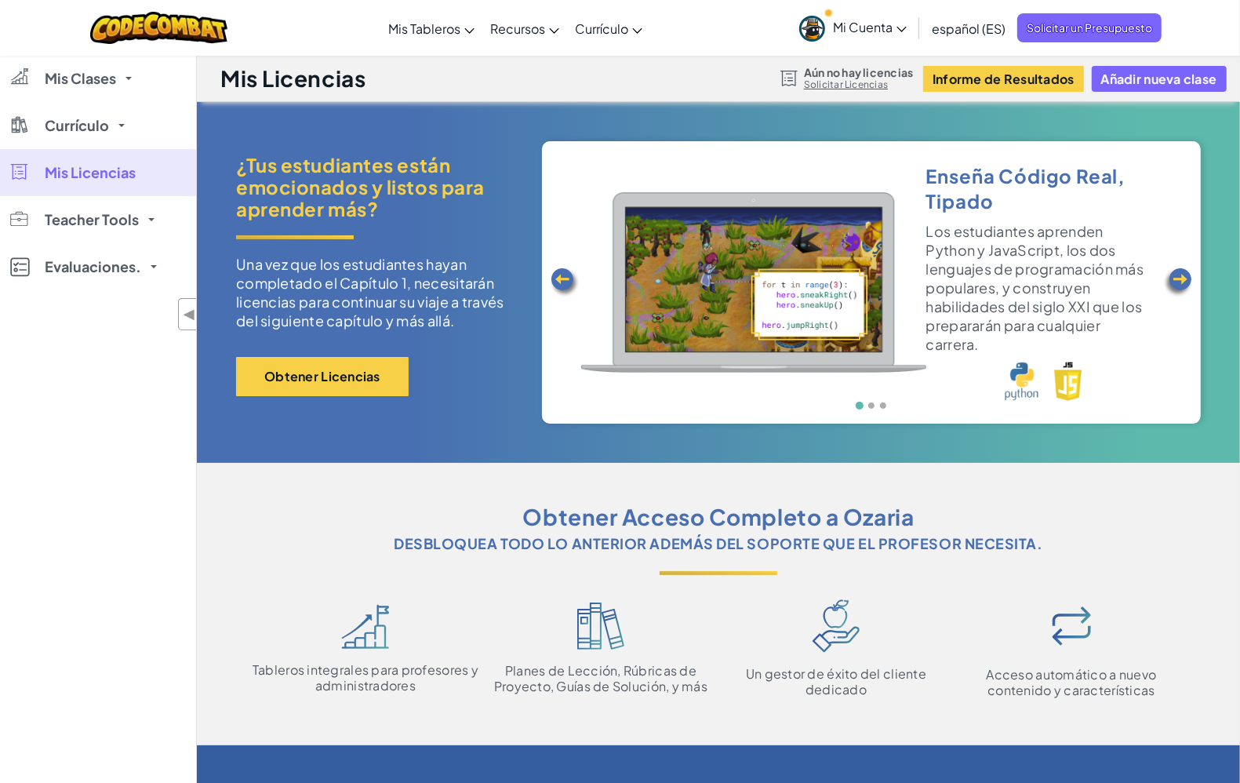
click at [1181, 279] on img at bounding box center [1178, 282] width 31 height 31
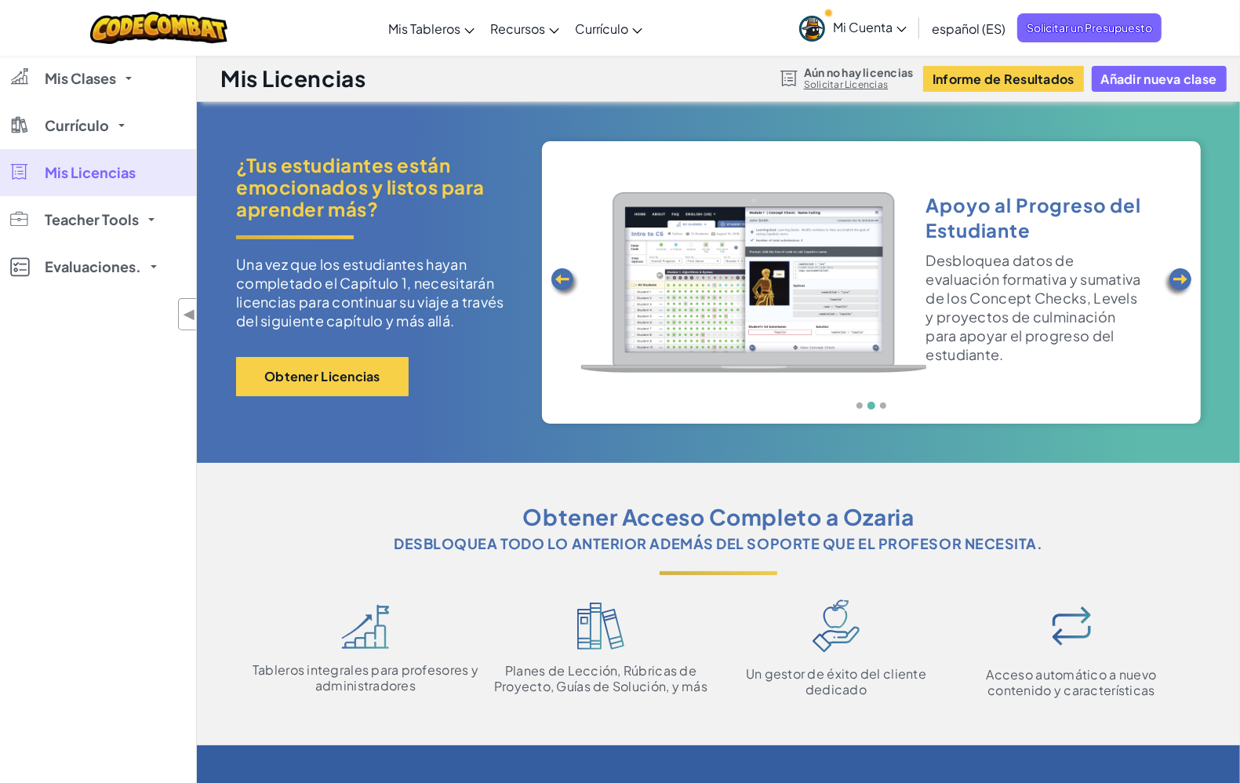
click at [1181, 279] on img at bounding box center [1178, 282] width 31 height 31
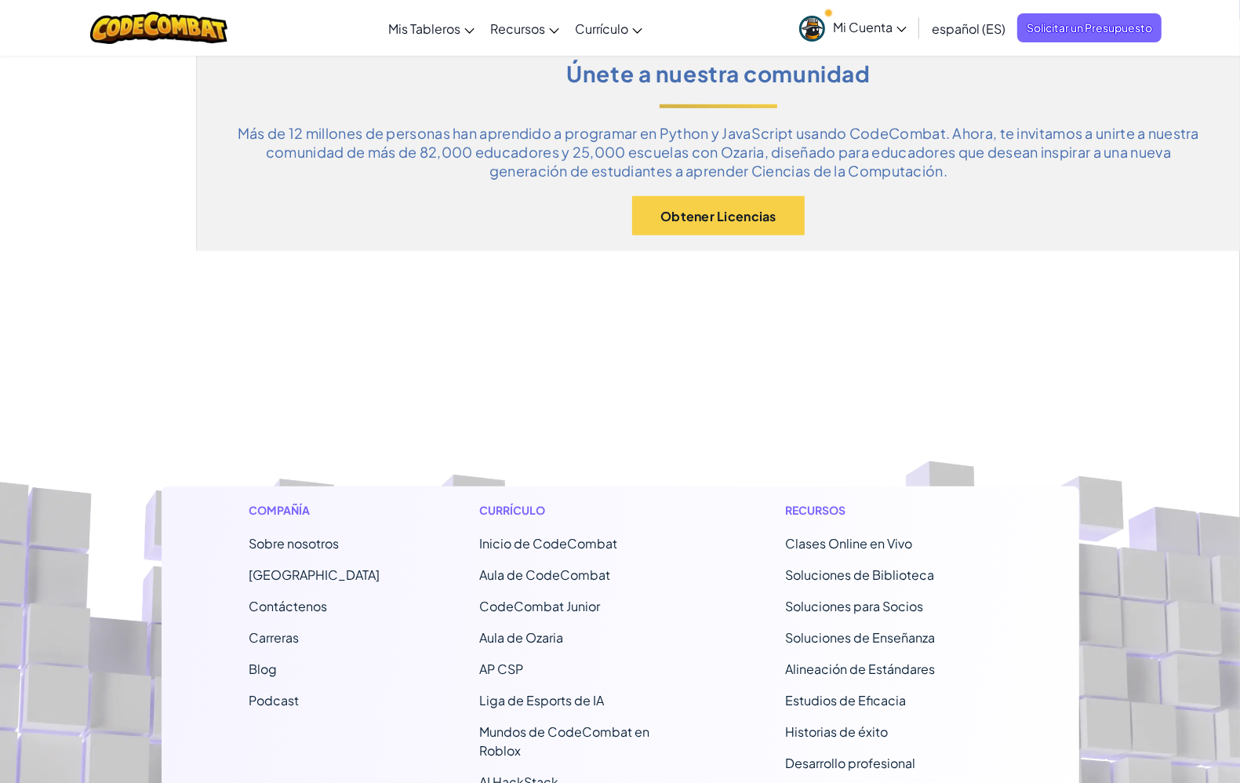
scroll to position [785, 0]
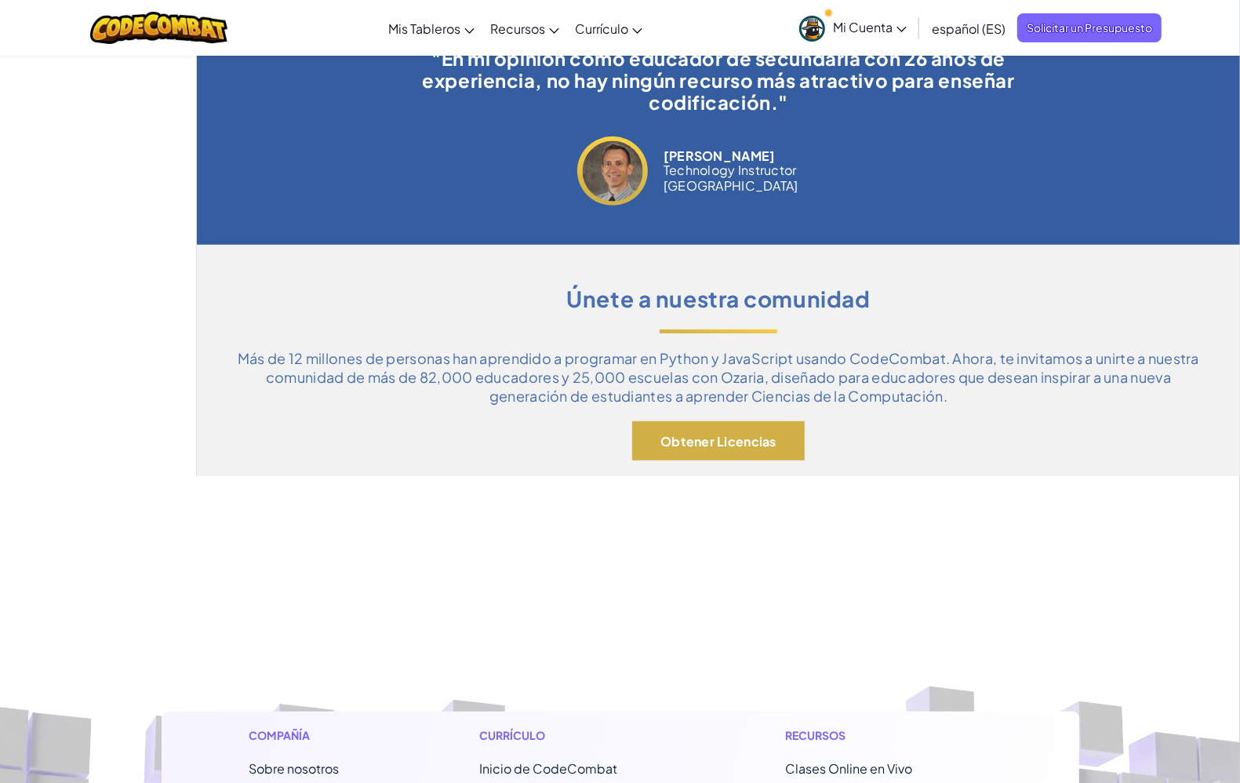
click at [791, 432] on button "Obtener Licencias" at bounding box center [718, 440] width 173 height 39
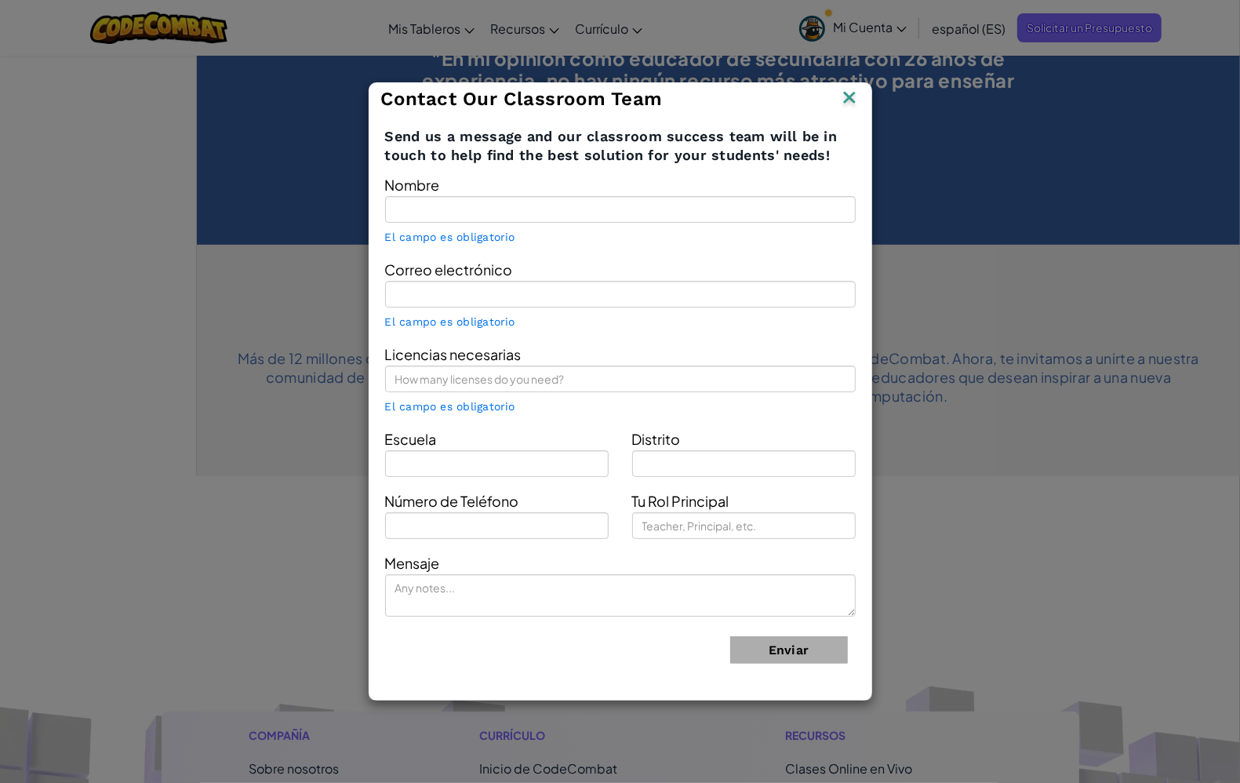
type input "Alzago ENT"
type input "[EMAIL_ADDRESS][DOMAIN_NAME]"
type input "Alzago"
type input "Aurora East Usd 131"
type input "Technology coordinator"
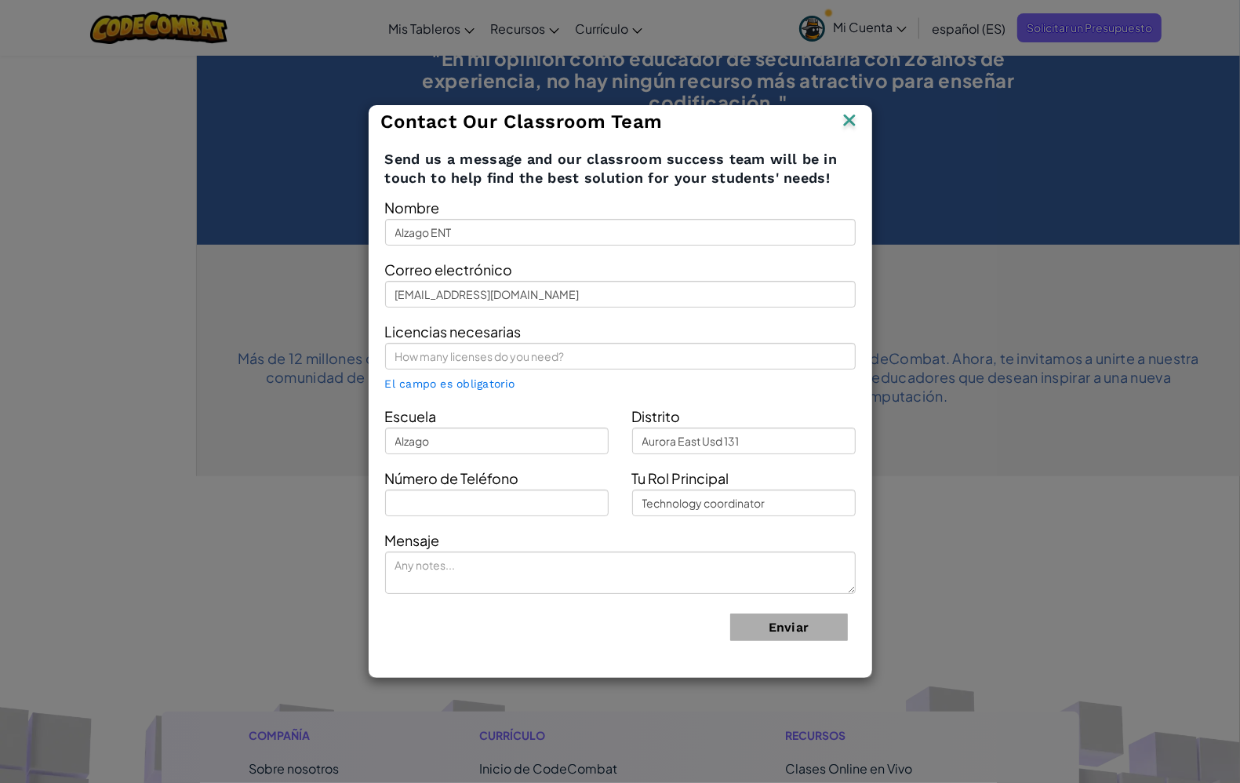
click at [846, 126] on img at bounding box center [849, 122] width 20 height 24
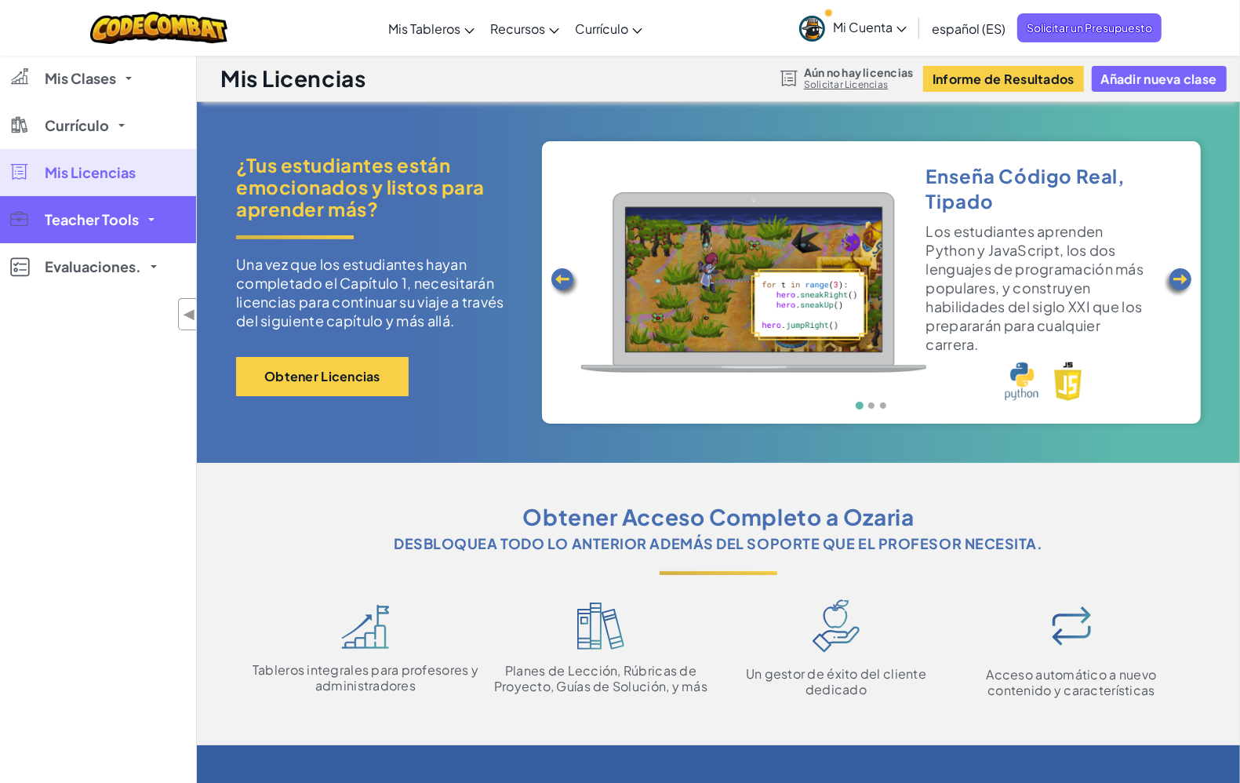
click at [122, 222] on span "Teacher Tools" at bounding box center [92, 220] width 94 height 14
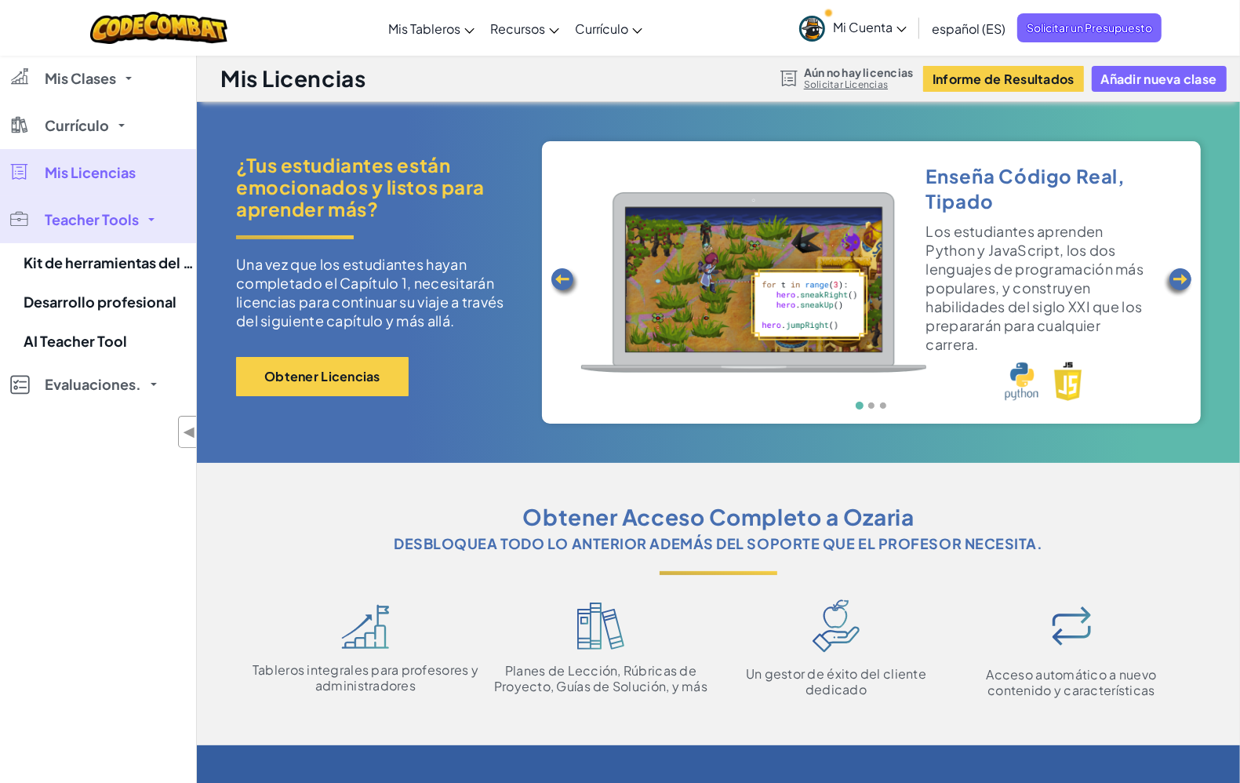
click at [126, 214] on span "Teacher Tools" at bounding box center [92, 220] width 94 height 14
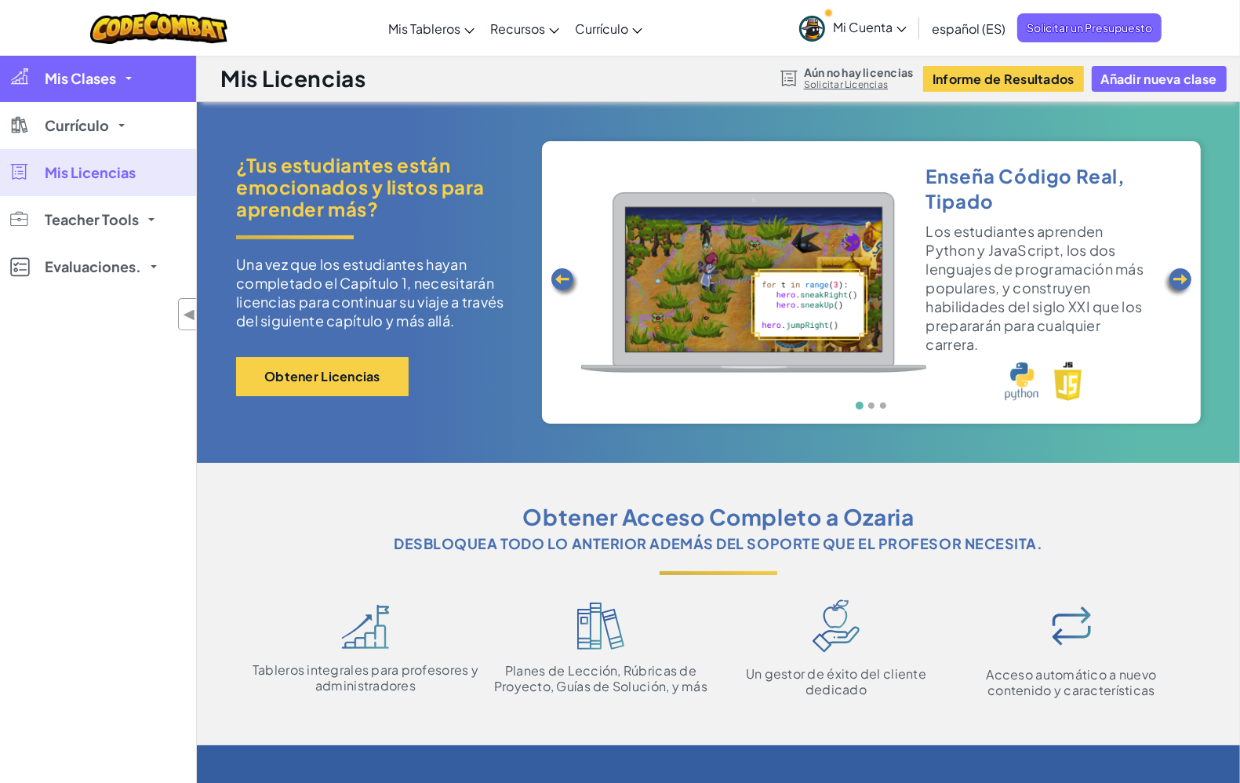
click at [94, 90] on link "Mis Clases" at bounding box center [98, 78] width 196 height 47
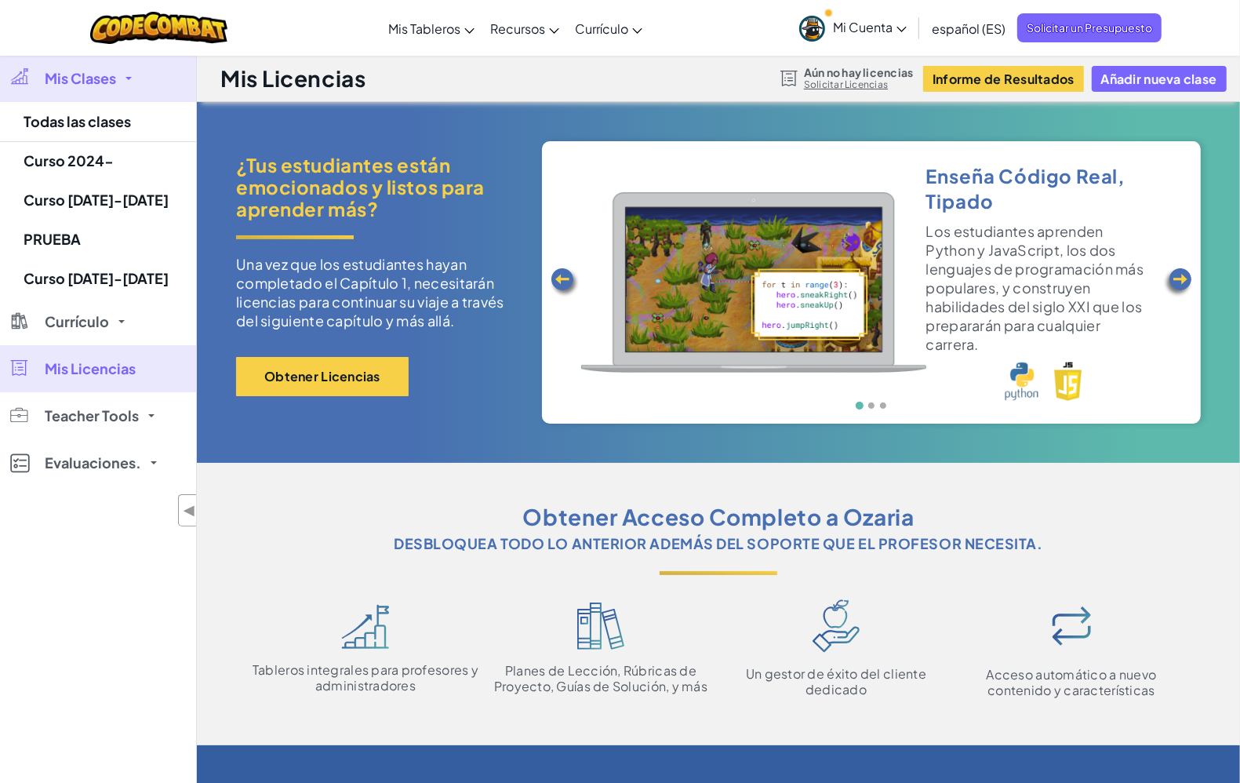
click at [94, 90] on link "Mis Clases" at bounding box center [98, 78] width 196 height 47
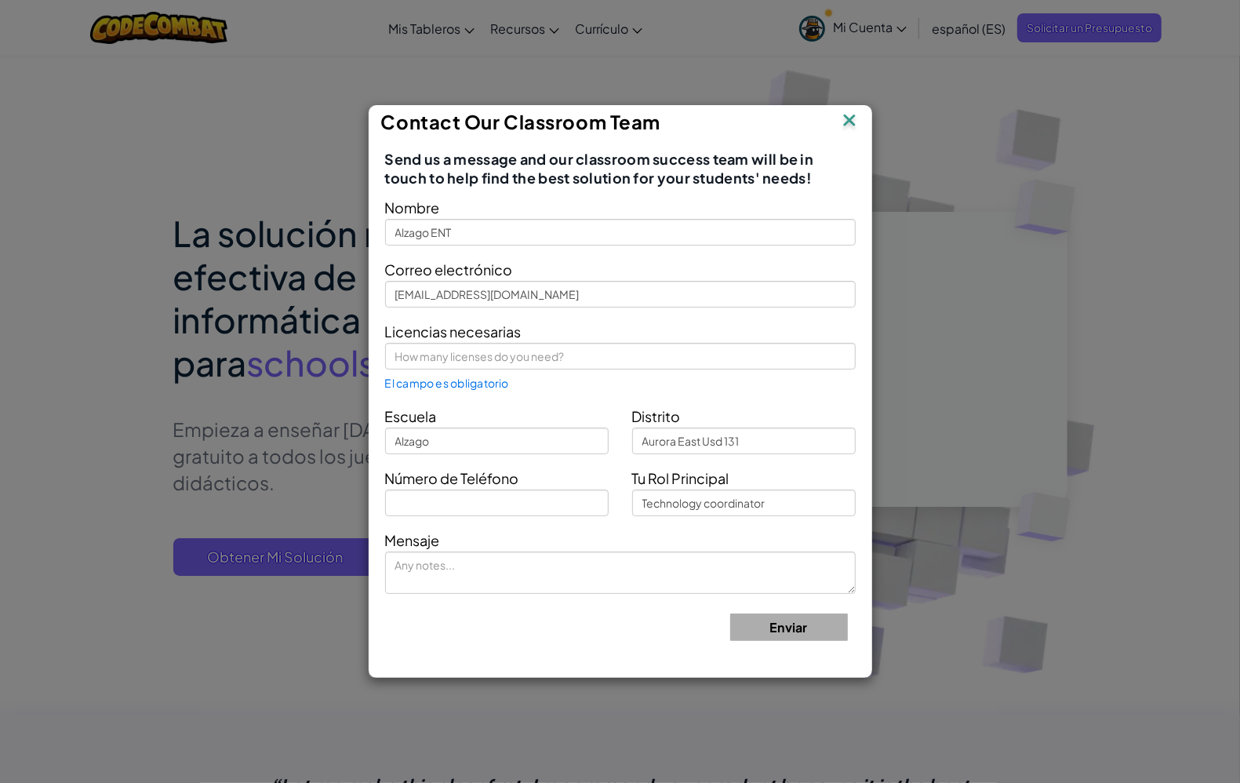
click at [849, 118] on img at bounding box center [849, 122] width 20 height 24
